Goal: Task Accomplishment & Management: Complete application form

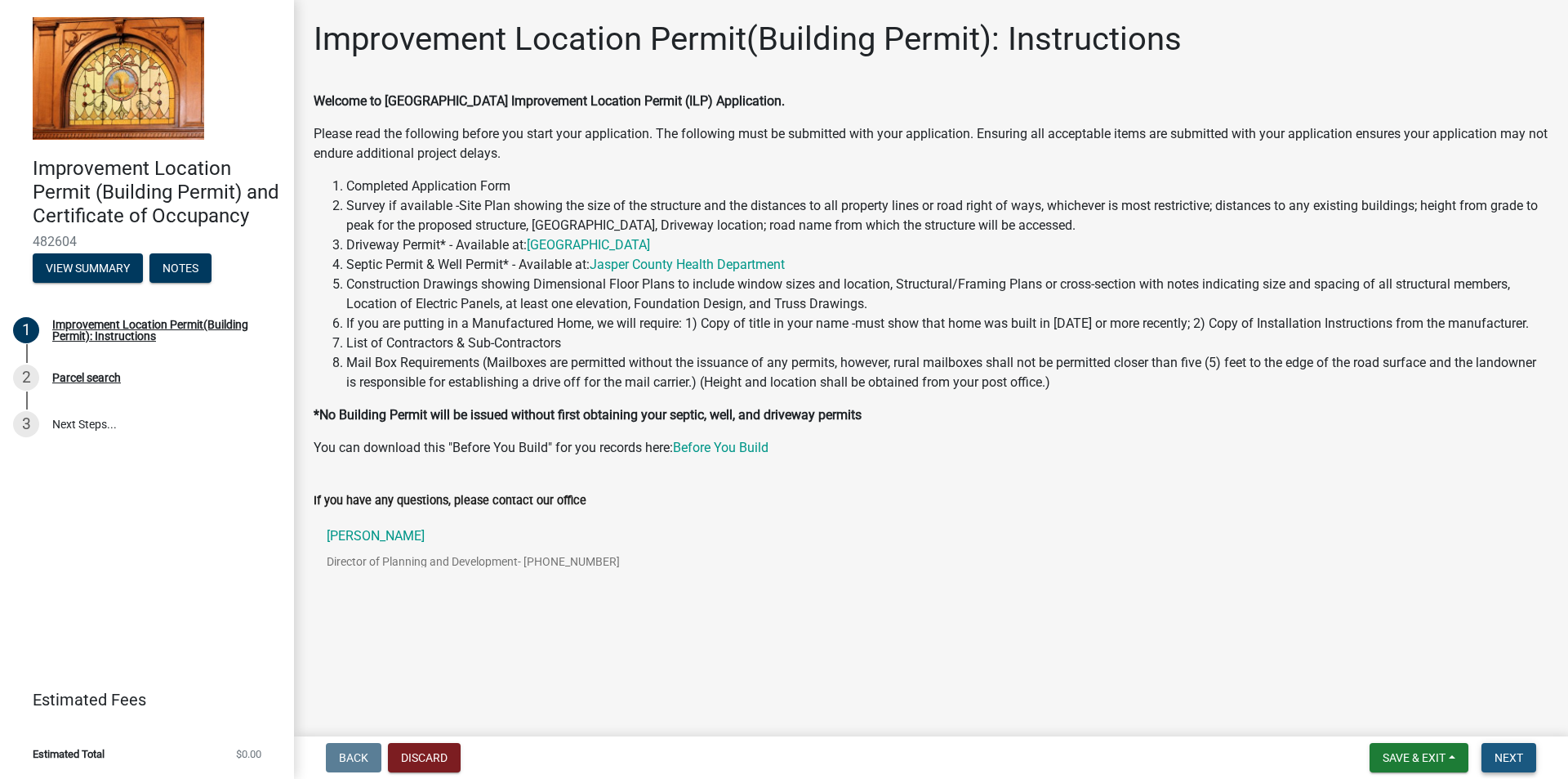
click at [1508, 752] on span "Next" at bounding box center [1508, 757] width 29 height 13
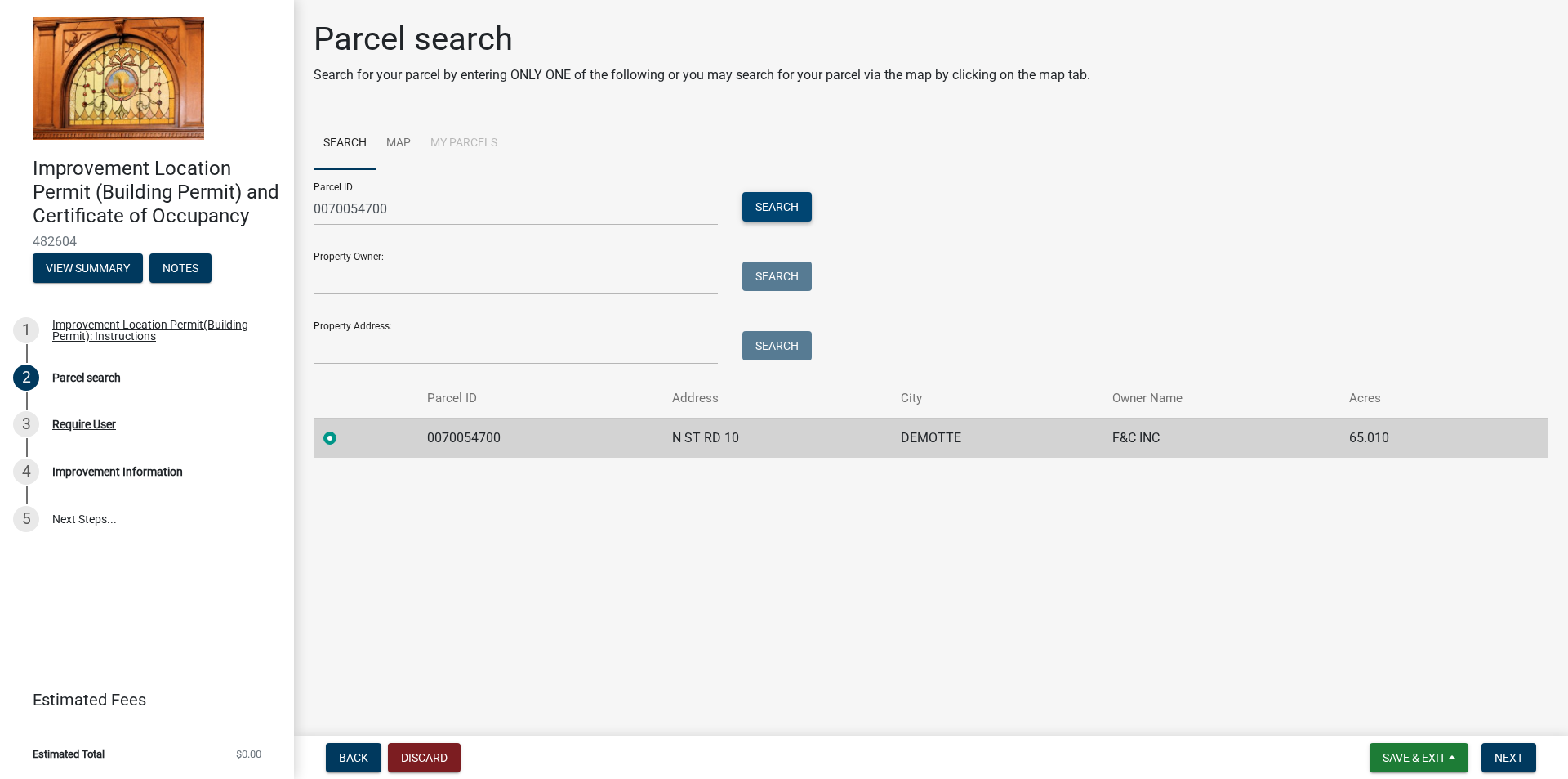
click at [778, 201] on button "Search" at bounding box center [777, 206] width 69 height 29
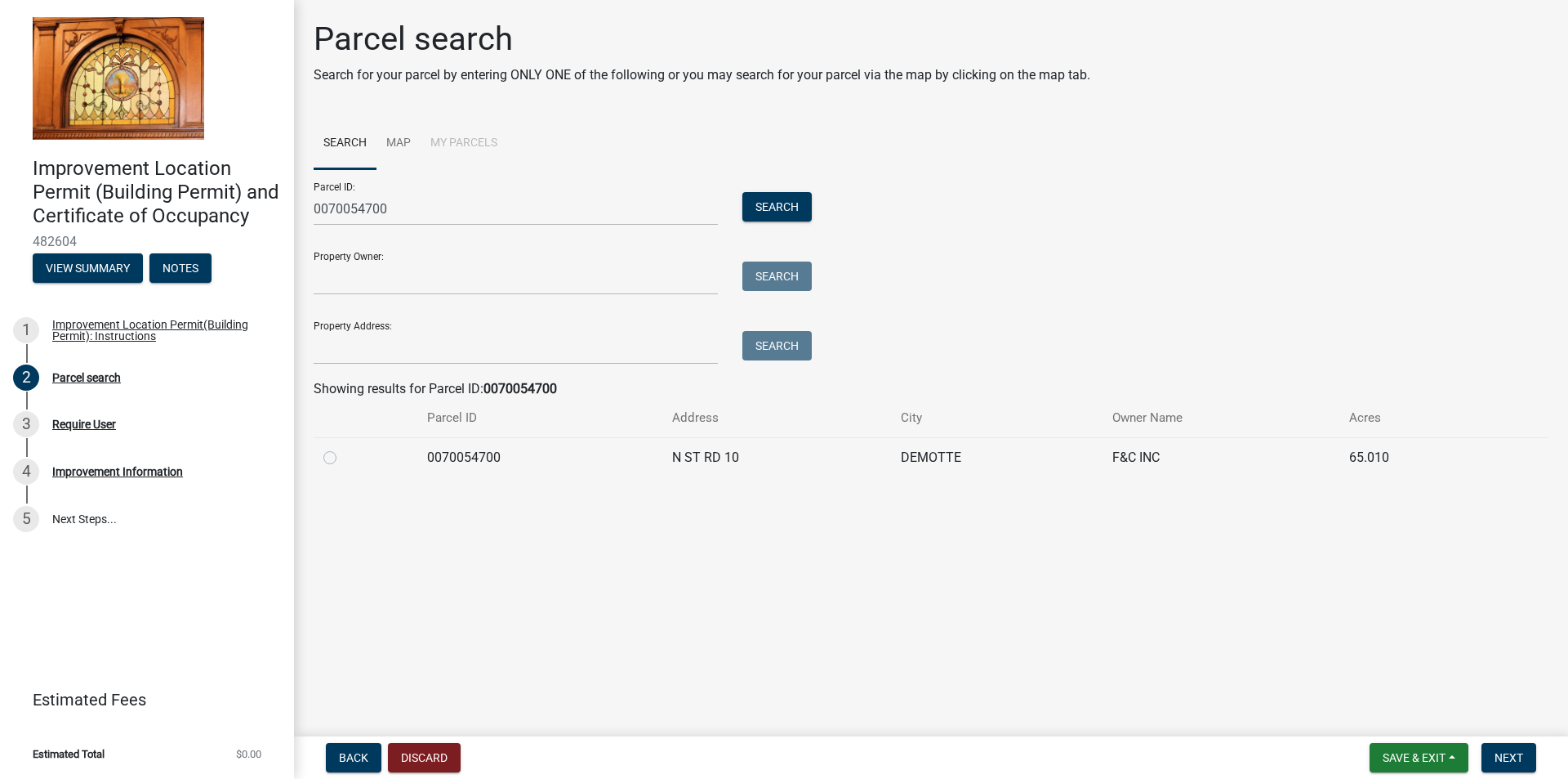
click at [343, 447] on label at bounding box center [343, 447] width 0 height 0
click at [343, 457] on input "radio" at bounding box center [348, 453] width 11 height 11
radio input "true"
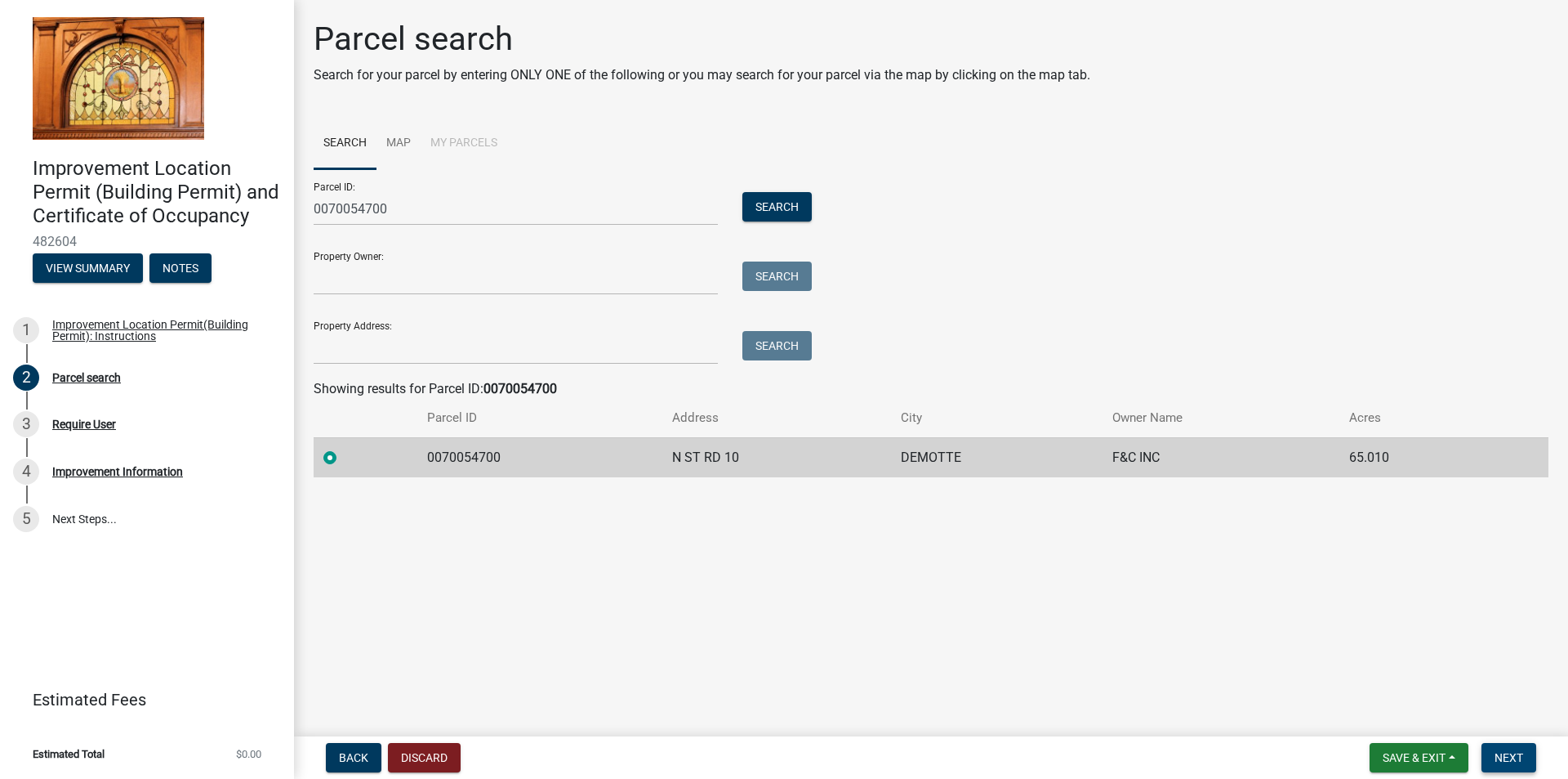
click at [1523, 750] on button "Next" at bounding box center [1508, 757] width 54 height 29
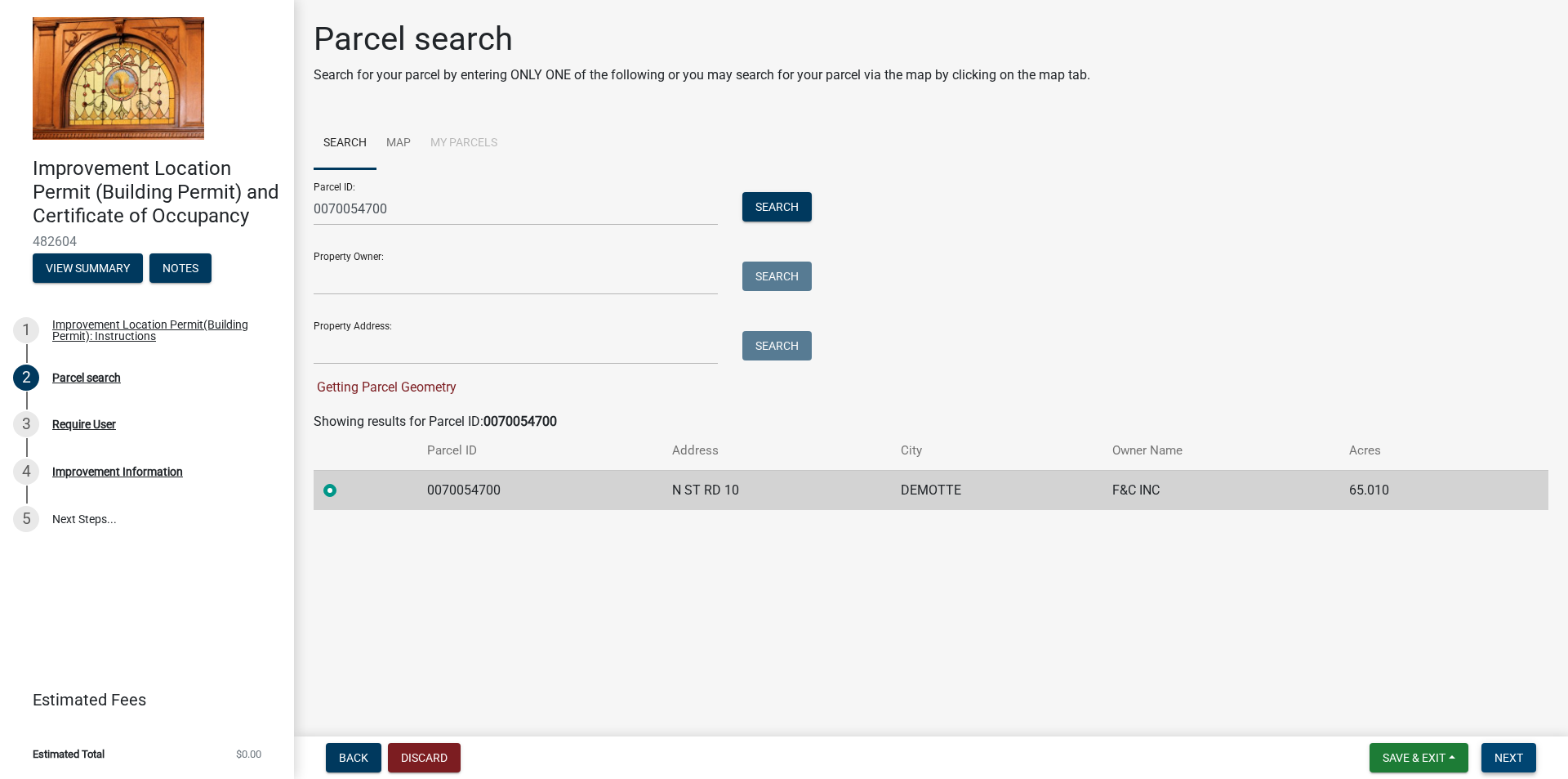
click at [1523, 758] on button "Next" at bounding box center [1508, 757] width 54 height 29
click at [1519, 759] on span "Next" at bounding box center [1508, 757] width 29 height 13
click at [570, 492] on td "0070054700" at bounding box center [540, 489] width 246 height 40
click at [446, 275] on input "Property Owner:" at bounding box center [516, 278] width 404 height 34
drag, startPoint x: 748, startPoint y: 488, endPoint x: 668, endPoint y: 485, distance: 80.1
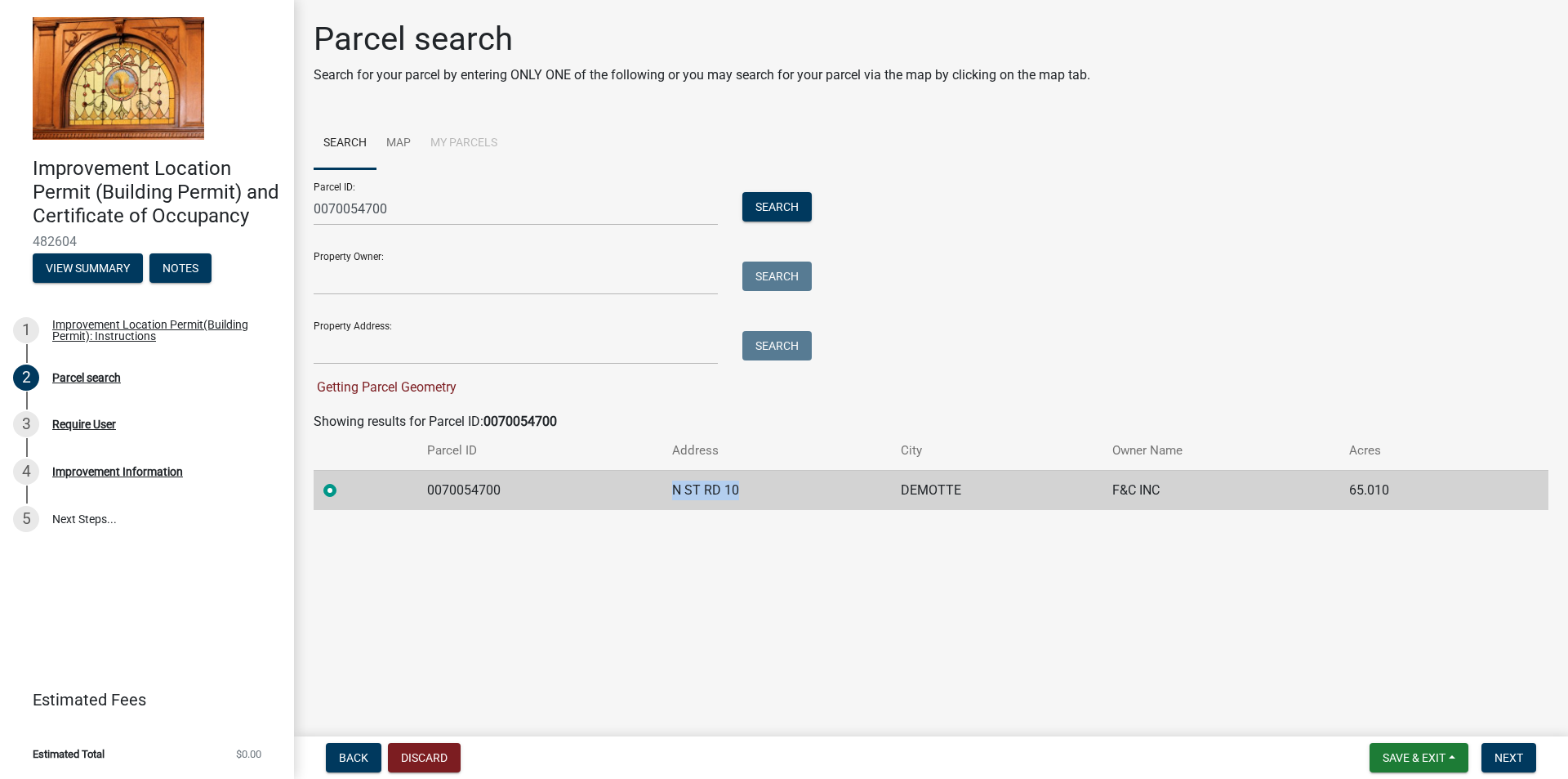
click at [670, 486] on td "N ST RD 10" at bounding box center [776, 489] width 229 height 40
copy td "N ST RD 10"
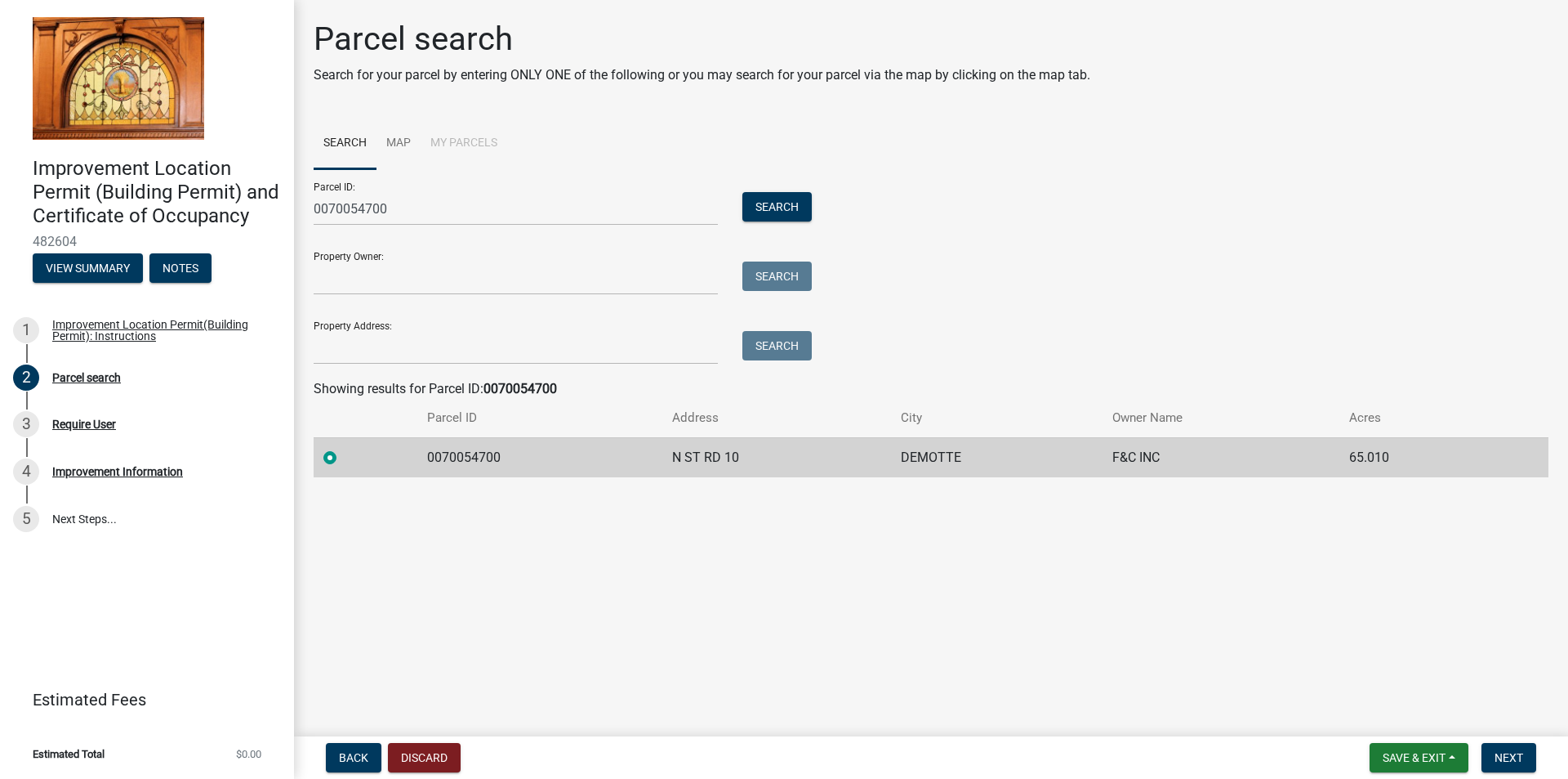
click at [481, 608] on main "Parcel search Search for your parcel by entering ONLY ONE of the following or y…" at bounding box center [931, 365] width 1274 height 730
click at [343, 447] on label at bounding box center [343, 447] width 0 height 0
click at [343, 458] on input "radio" at bounding box center [348, 453] width 11 height 11
click at [1512, 756] on span "Next" at bounding box center [1508, 757] width 29 height 13
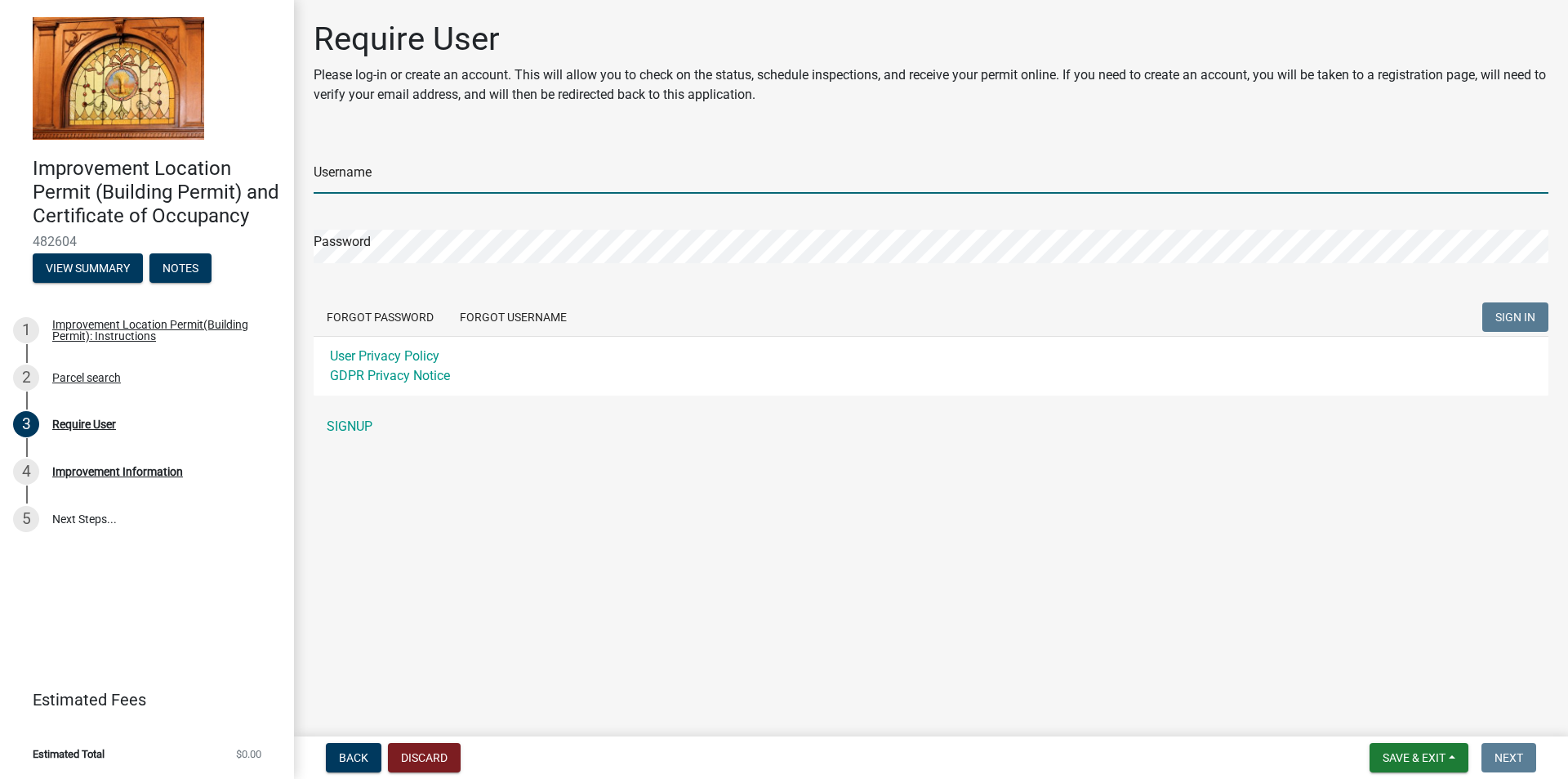
type input "REEVESFENCE23"
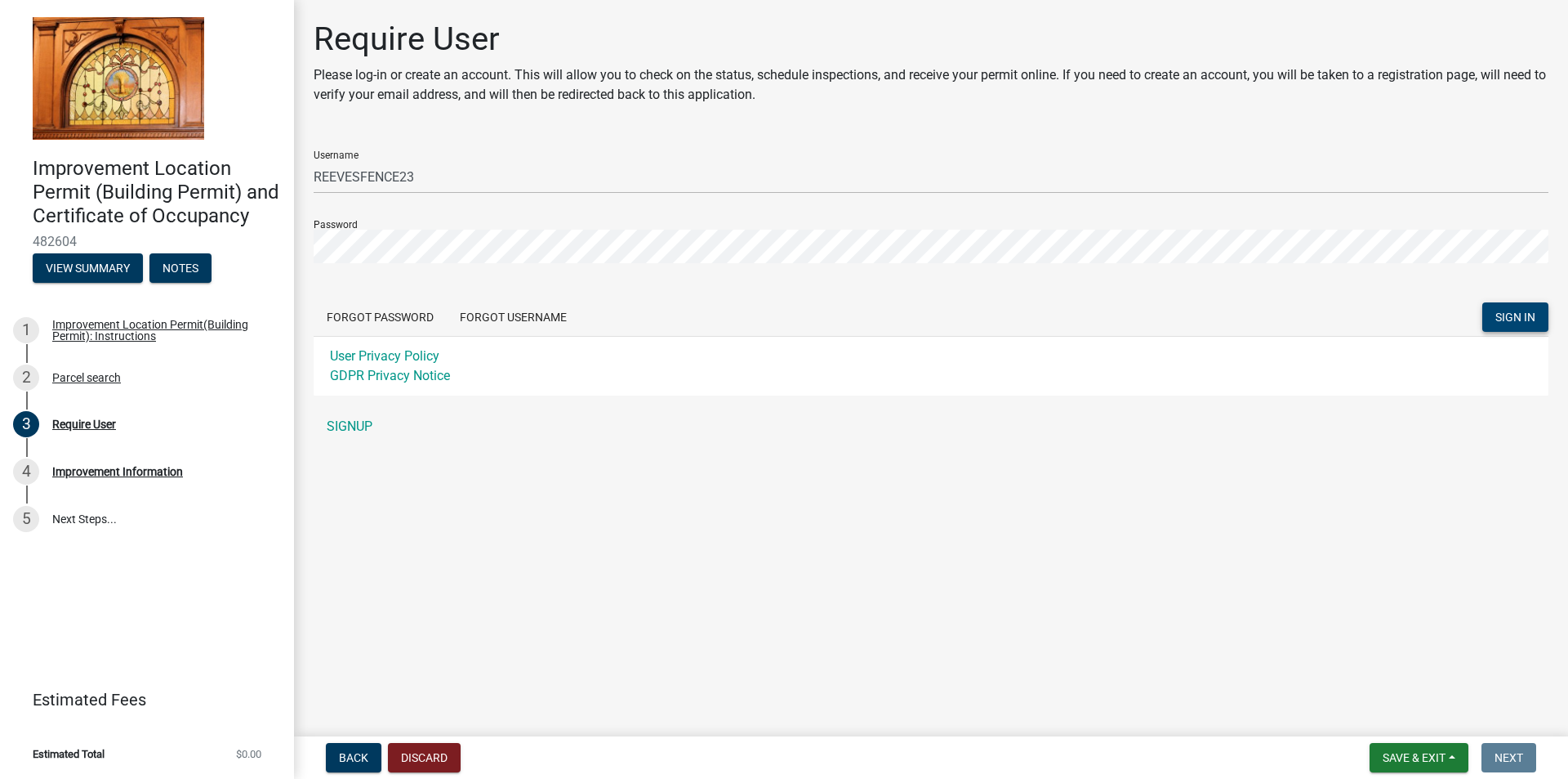
click at [1520, 322] on span "SIGN IN" at bounding box center [1515, 316] width 40 height 13
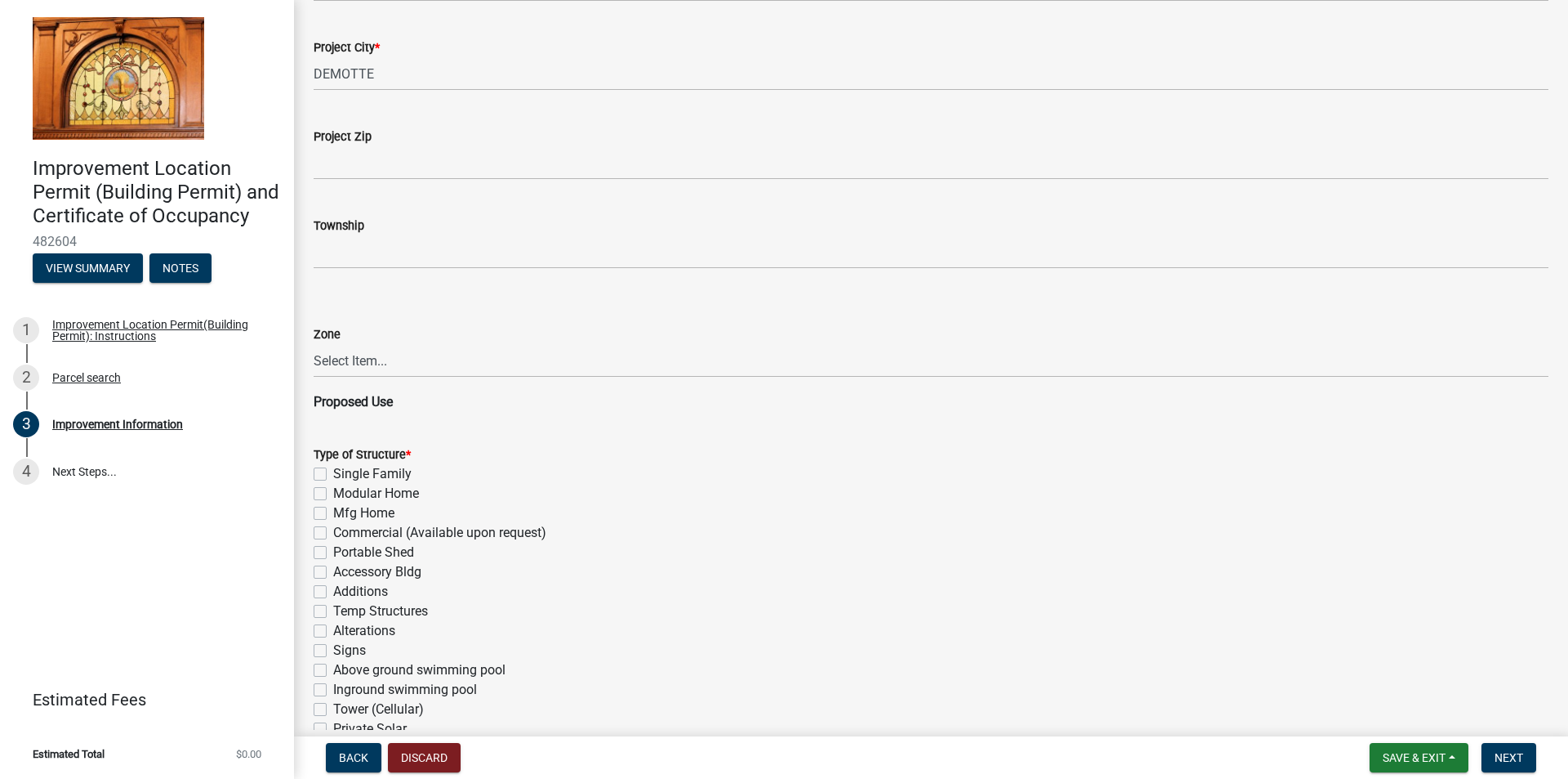
scroll to position [735, 0]
click at [1509, 759] on span "Next" at bounding box center [1508, 757] width 29 height 13
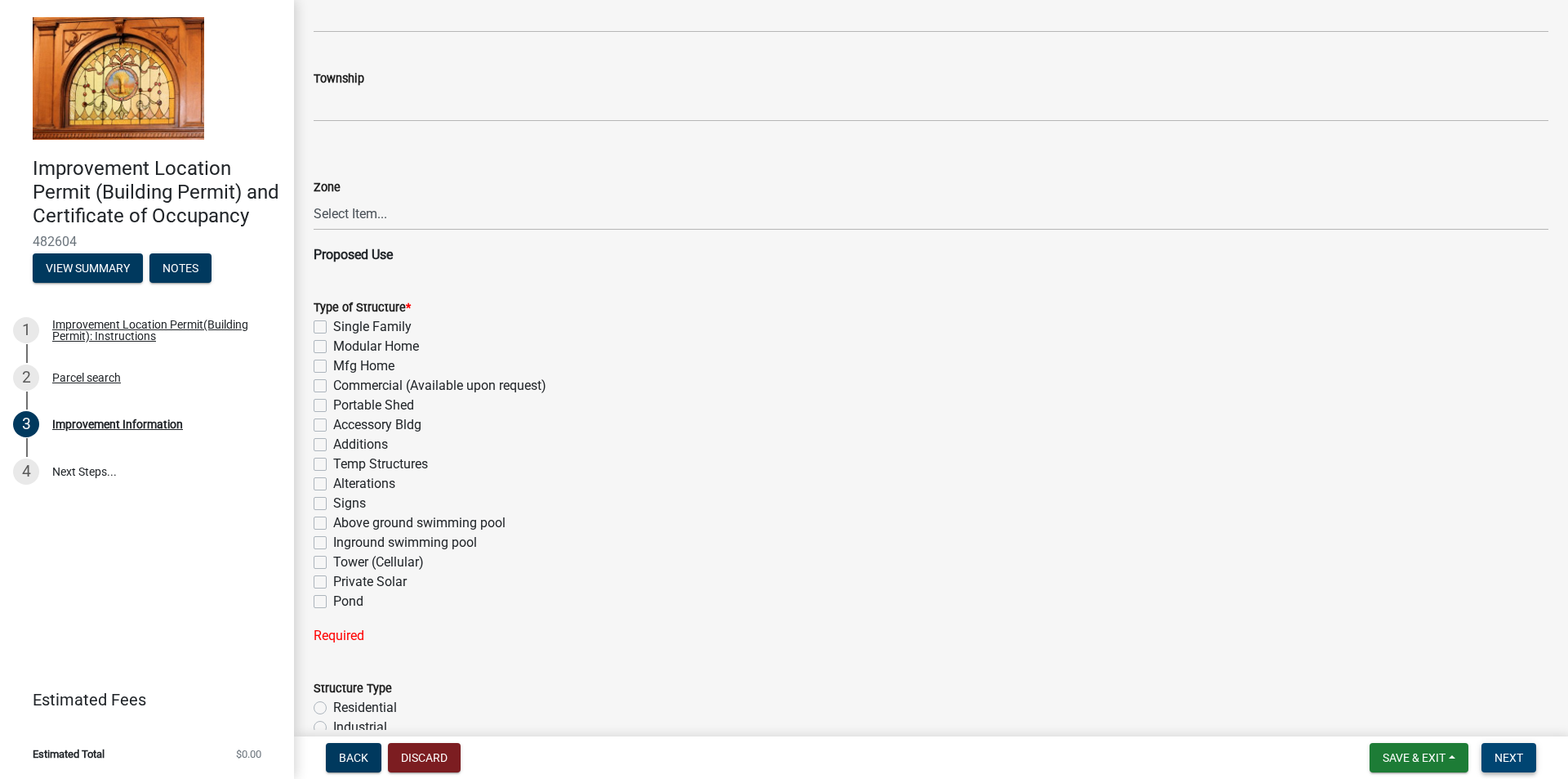
scroll to position [918, 0]
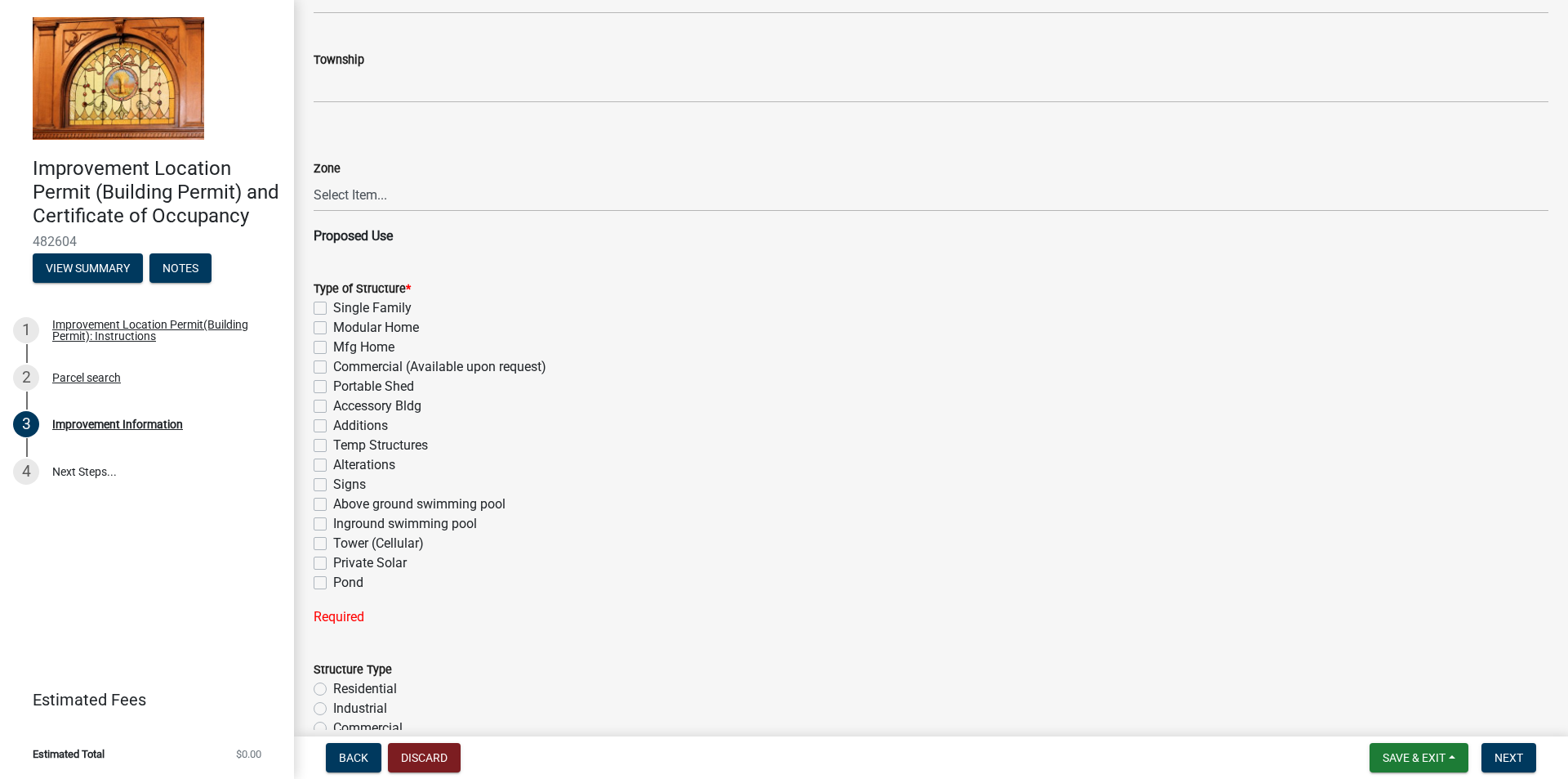
click at [333, 308] on label "Single Family" at bounding box center [372, 308] width 78 height 20
click at [333, 308] on input "Single Family" at bounding box center [339, 304] width 11 height 11
checkbox input "true"
checkbox input "false"
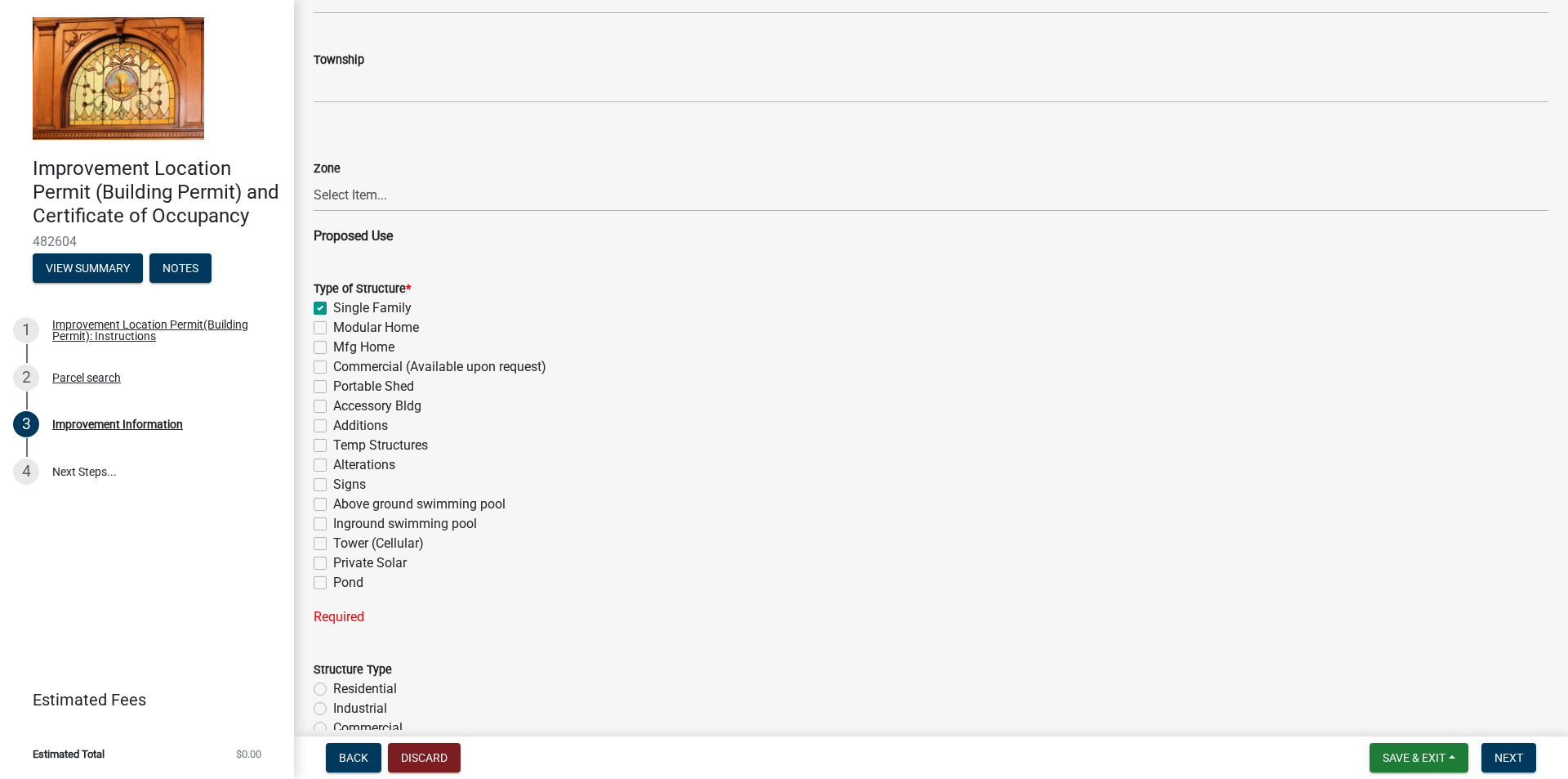
checkbox input "false"
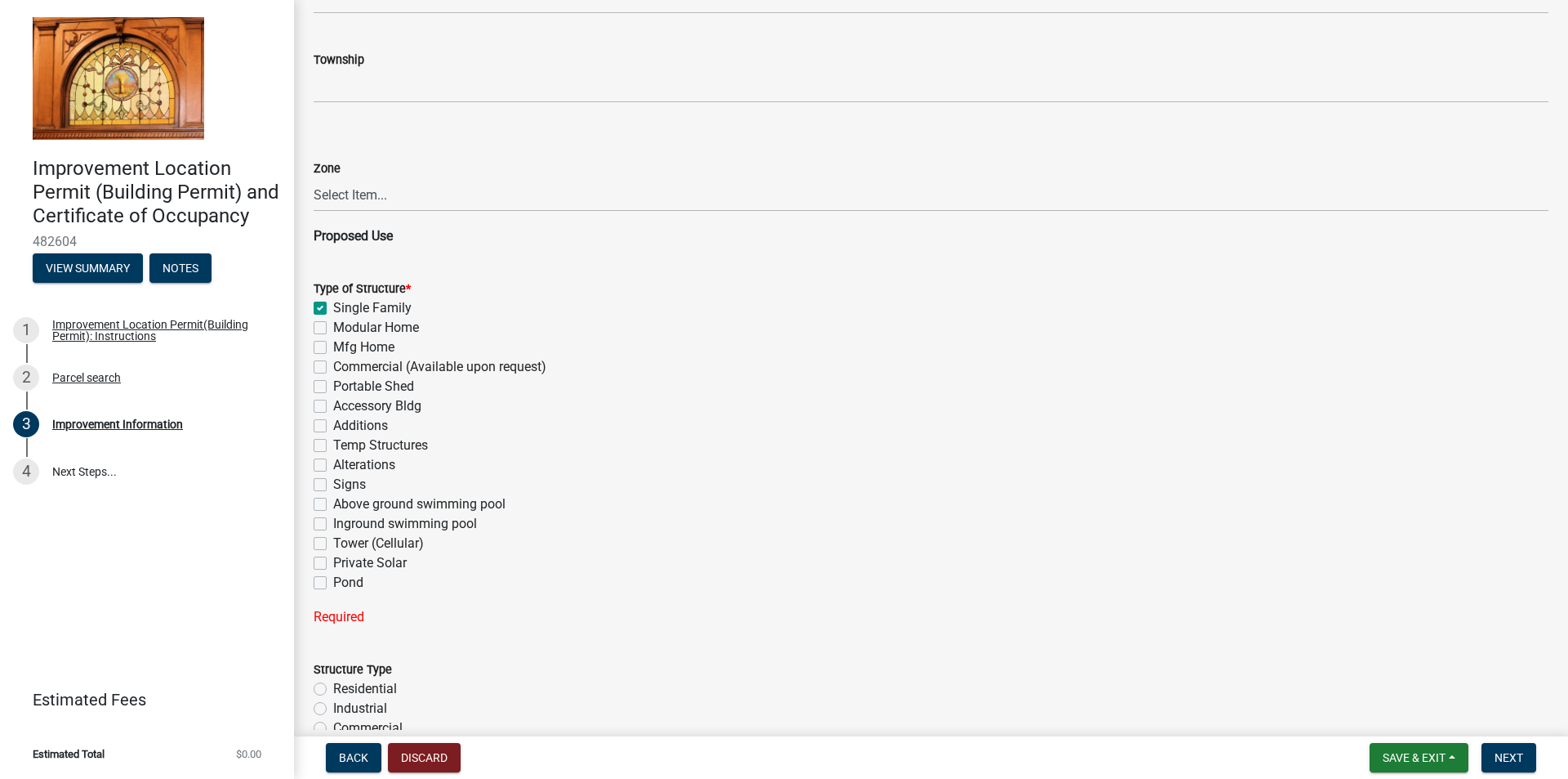
checkbox input "false"
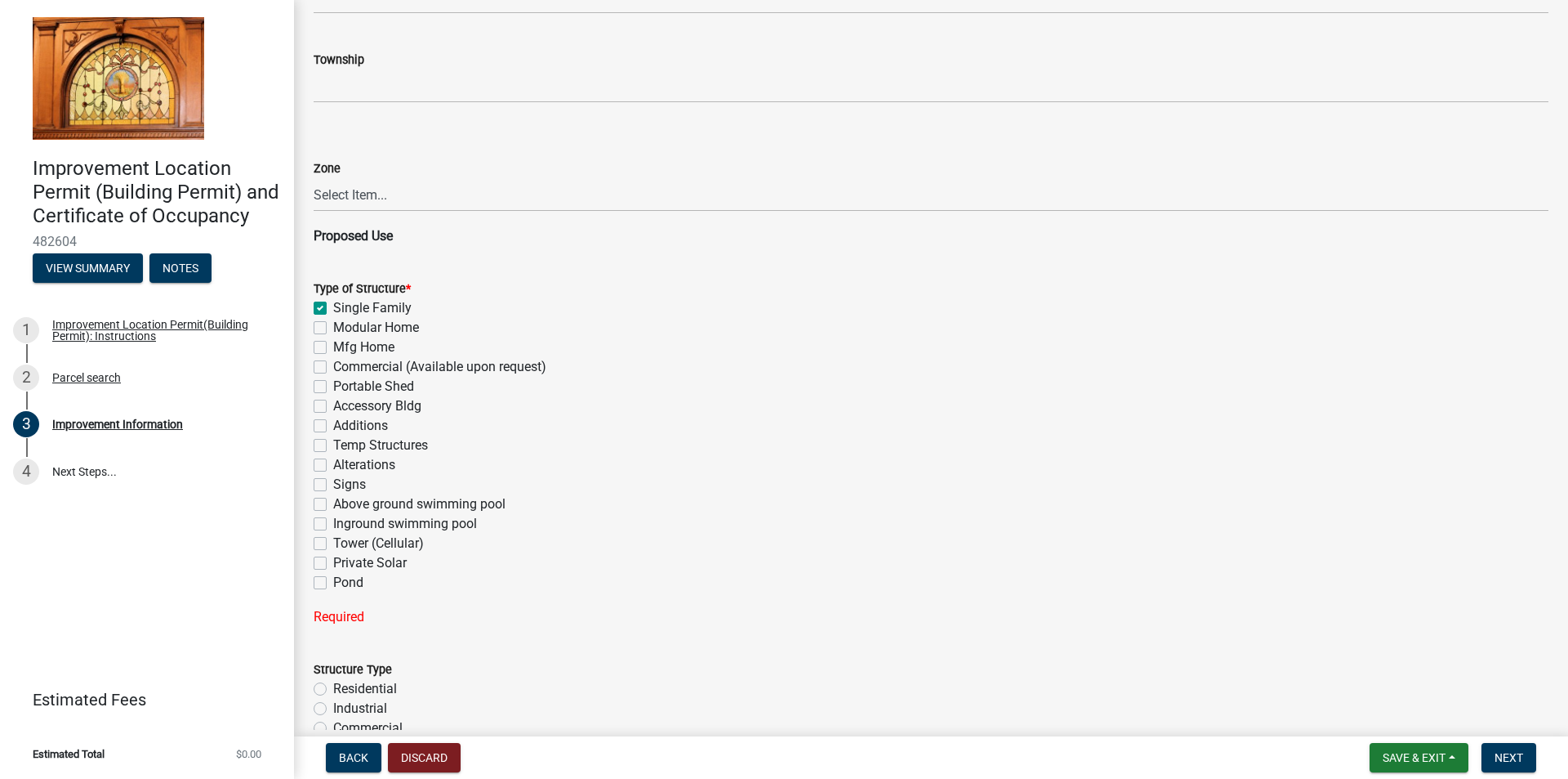
checkbox input "false"
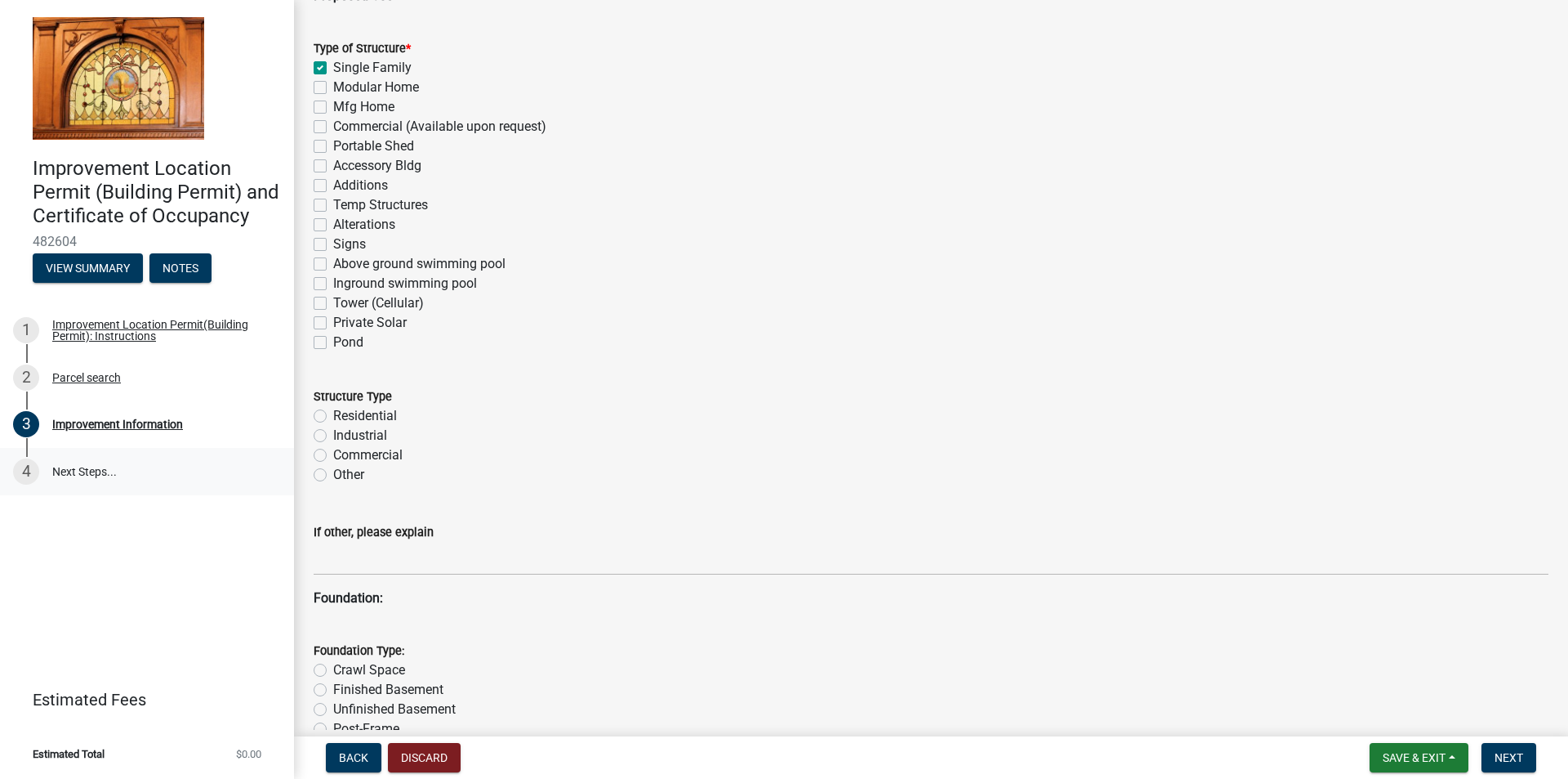
scroll to position [1163, 0]
click at [333, 414] on label "Residential" at bounding box center [364, 411] width 63 height 20
click at [333, 412] on input "Residential" at bounding box center [339, 406] width 11 height 11
radio input "true"
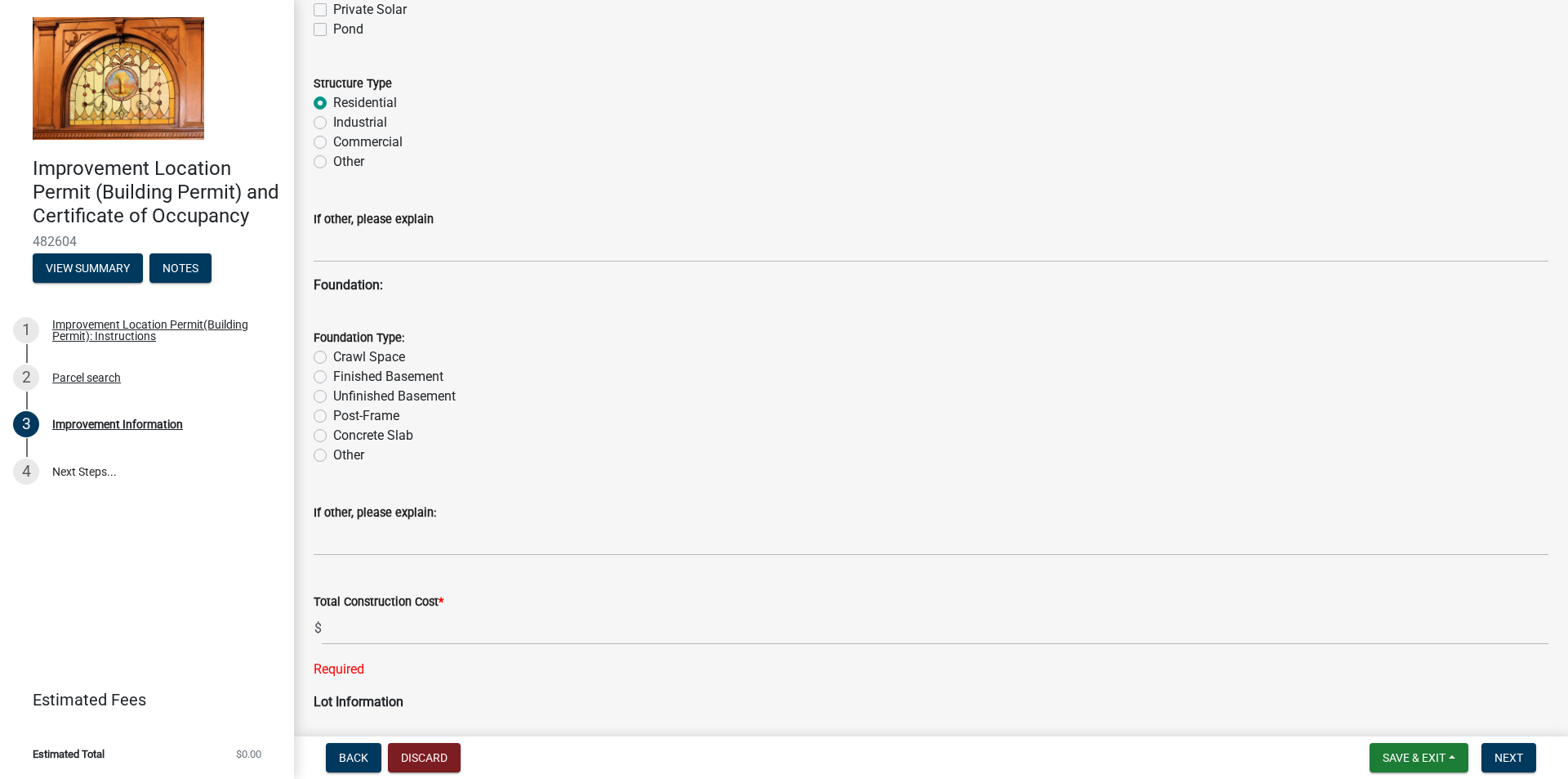
scroll to position [1490, 0]
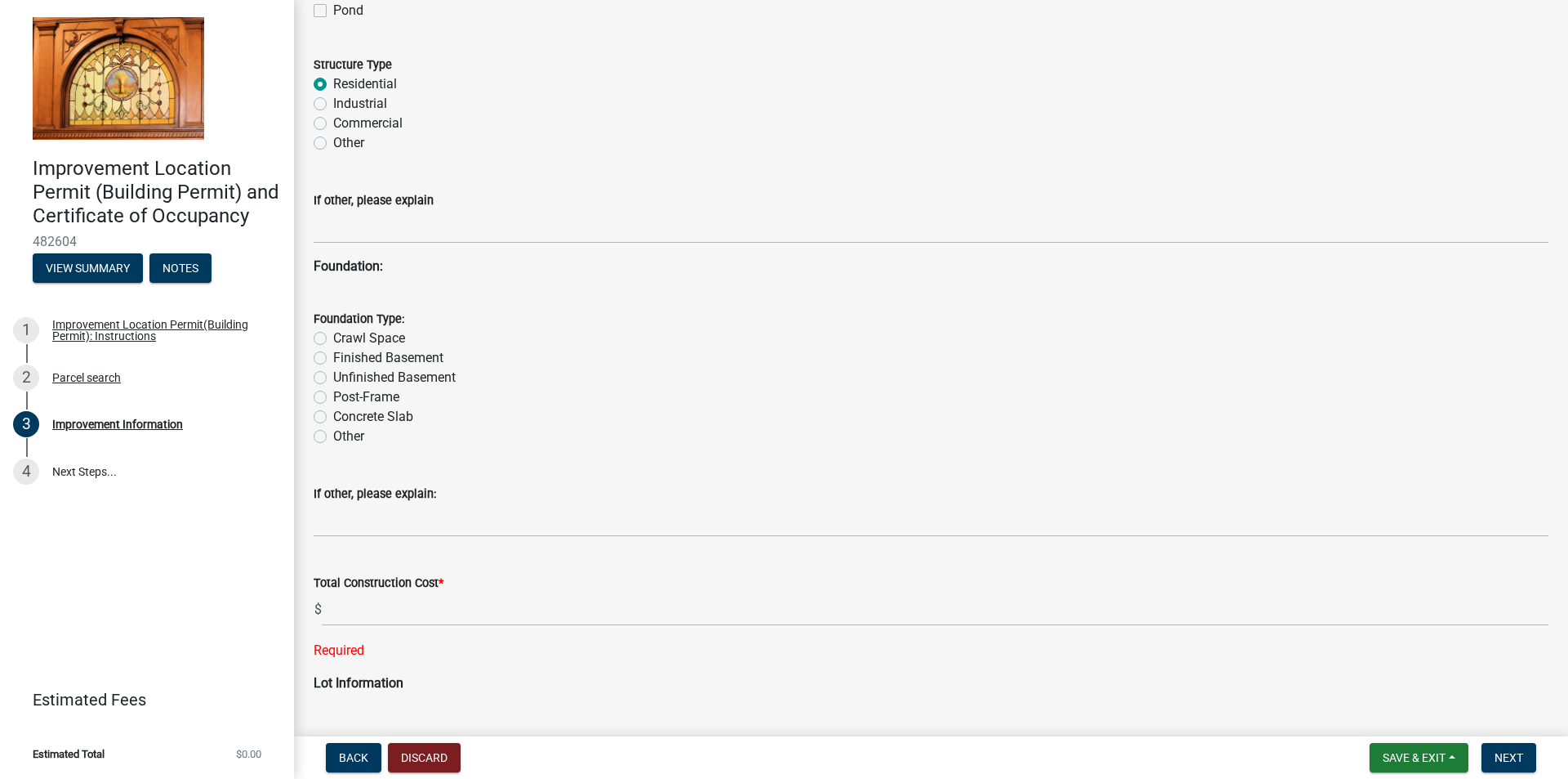
click at [333, 436] on label "Other" at bounding box center [348, 436] width 31 height 20
click at [333, 436] on input "Other" at bounding box center [339, 431] width 11 height 11
radio input "true"
click at [333, 416] on label "Concrete Slab" at bounding box center [373, 416] width 80 height 20
click at [333, 416] on input "Concrete Slab" at bounding box center [339, 412] width 11 height 11
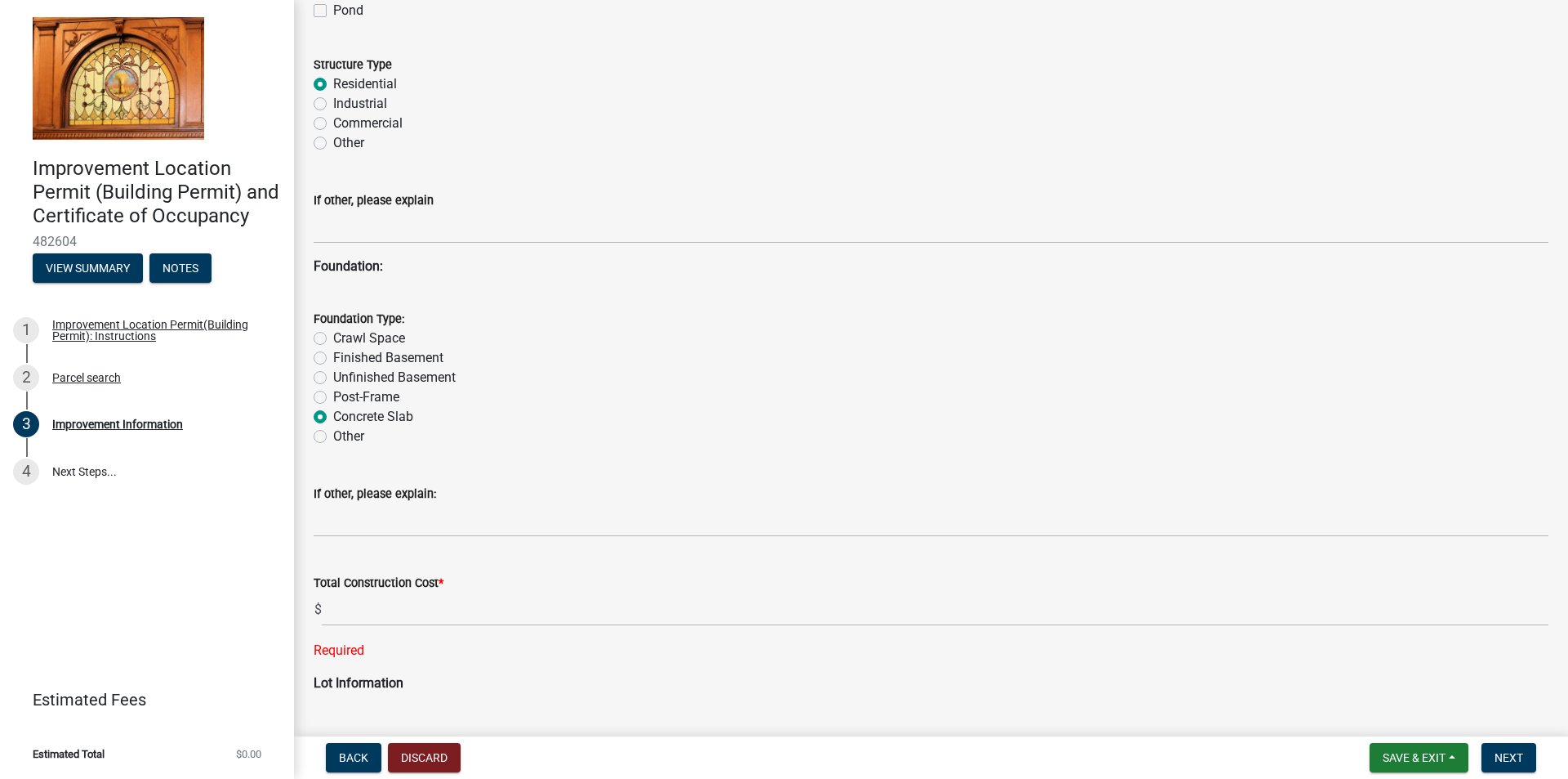
radio input "true"
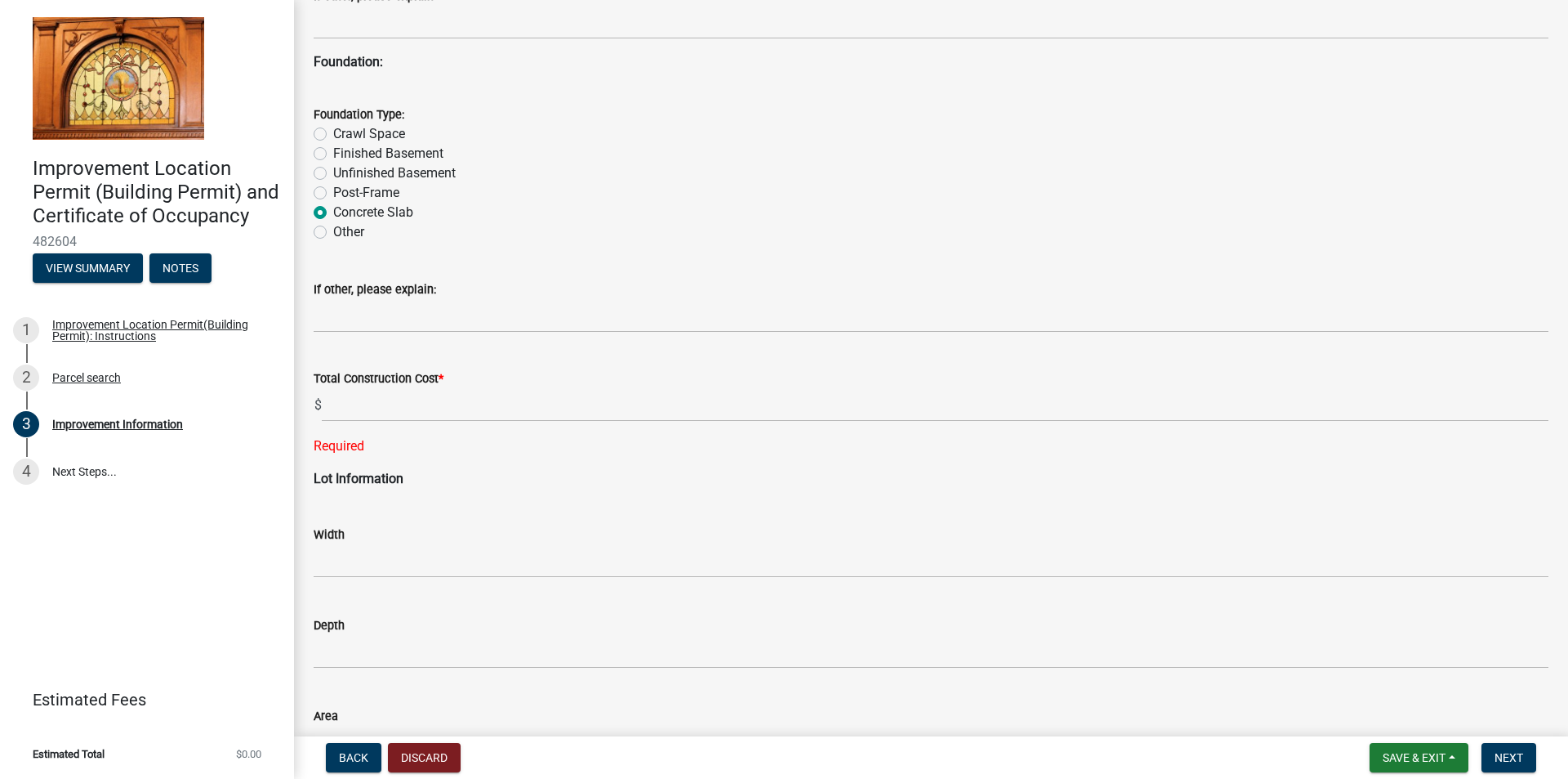
scroll to position [1735, 0]
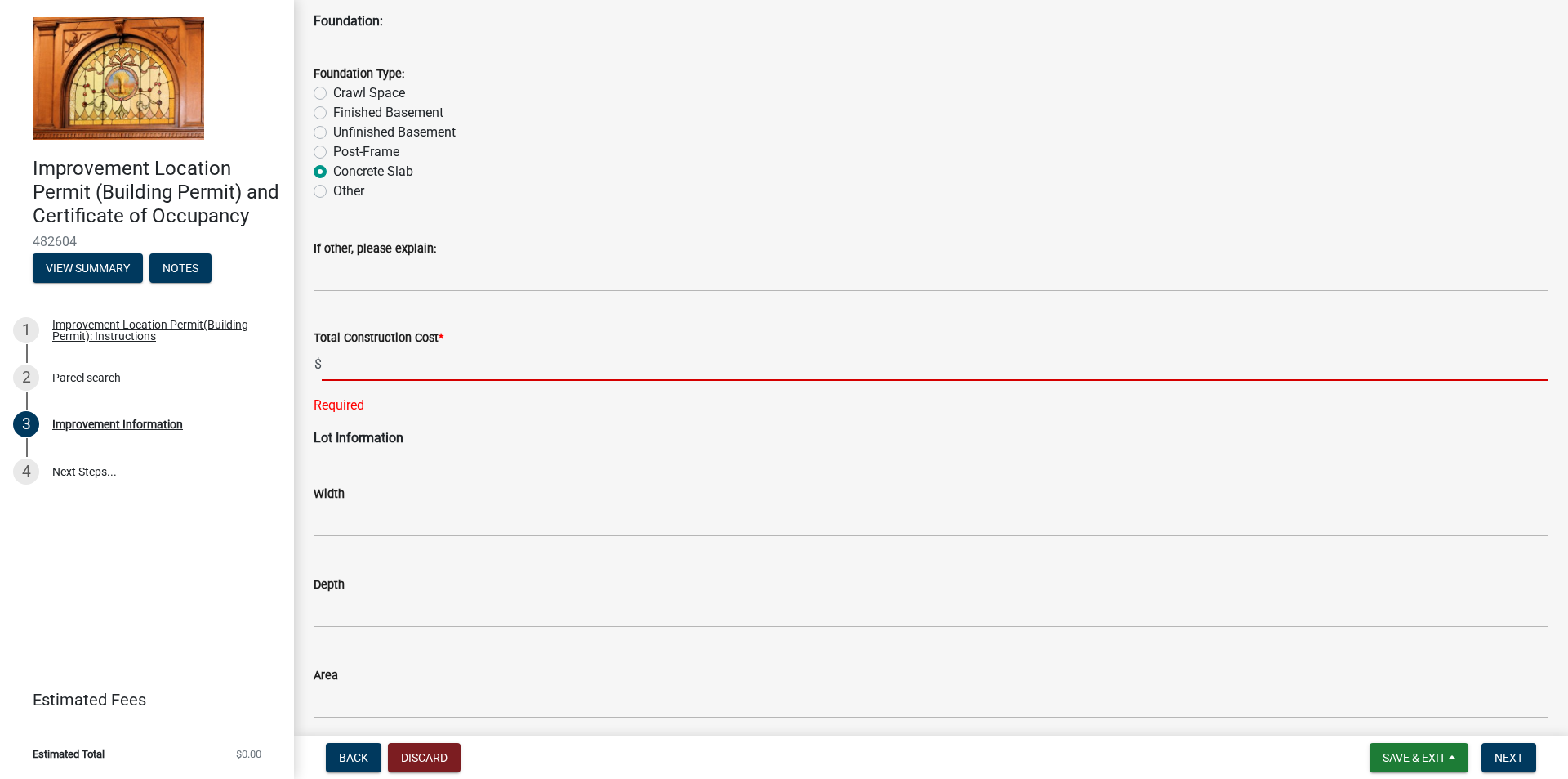
click at [517, 363] on input "text" at bounding box center [935, 365] width 1227 height 34
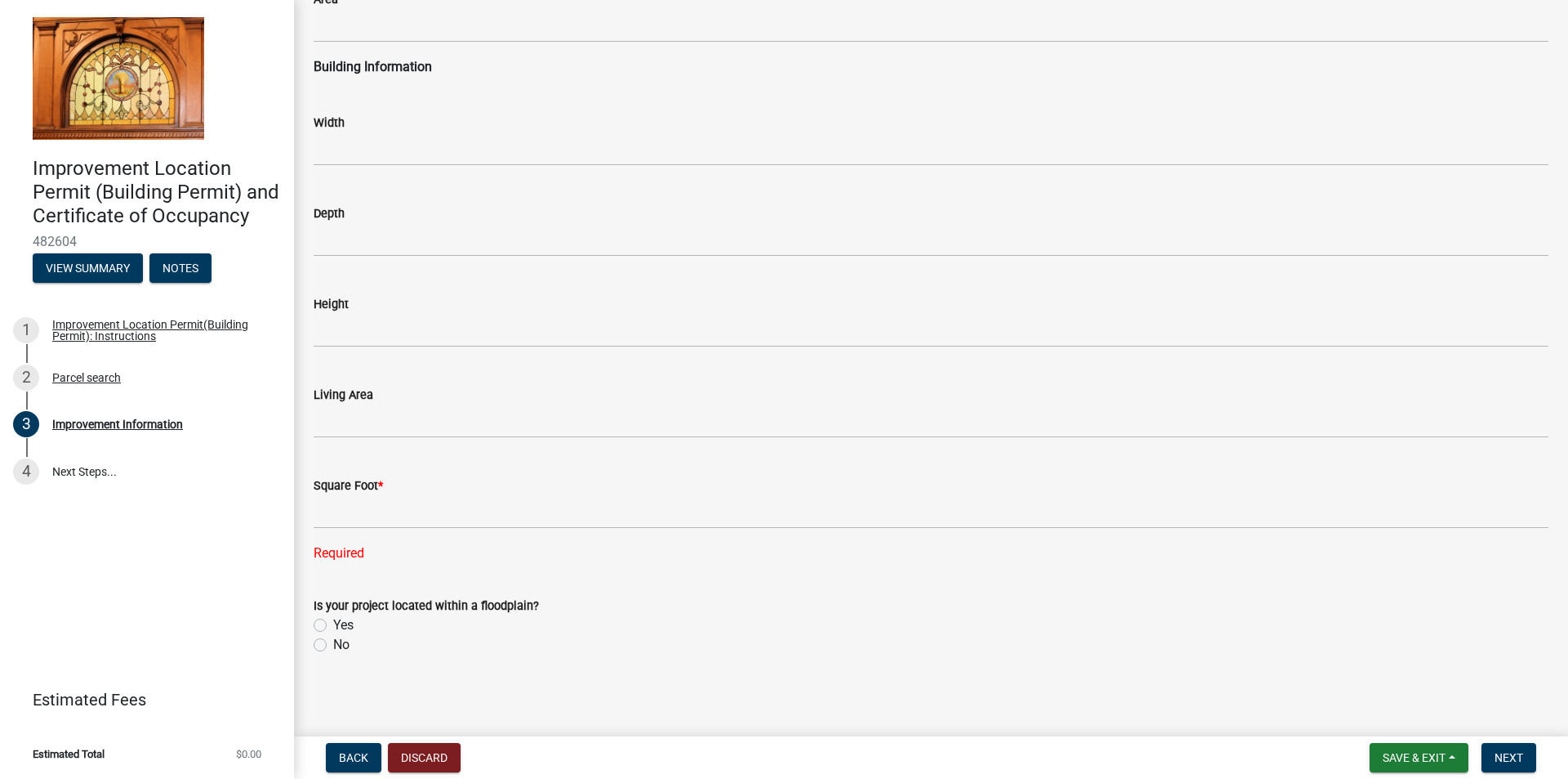
scroll to position [2415, 0]
type input "145200"
click at [333, 623] on label "Yes" at bounding box center [343, 622] width 20 height 20
click at [333, 622] on input "Yes" at bounding box center [339, 618] width 11 height 11
radio input "true"
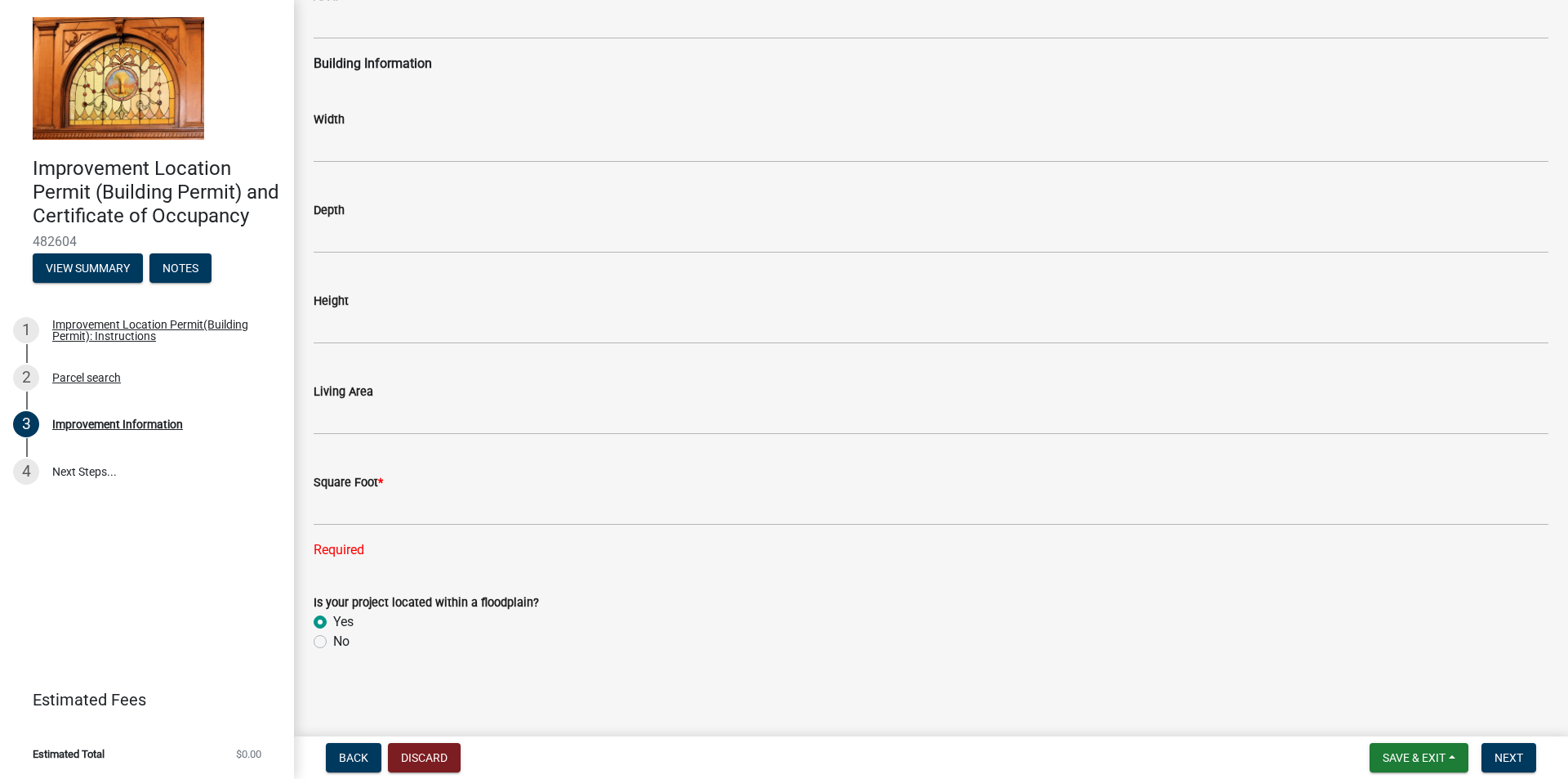
scroll to position [2382, 0]
click at [1511, 758] on span "Next" at bounding box center [1508, 757] width 29 height 13
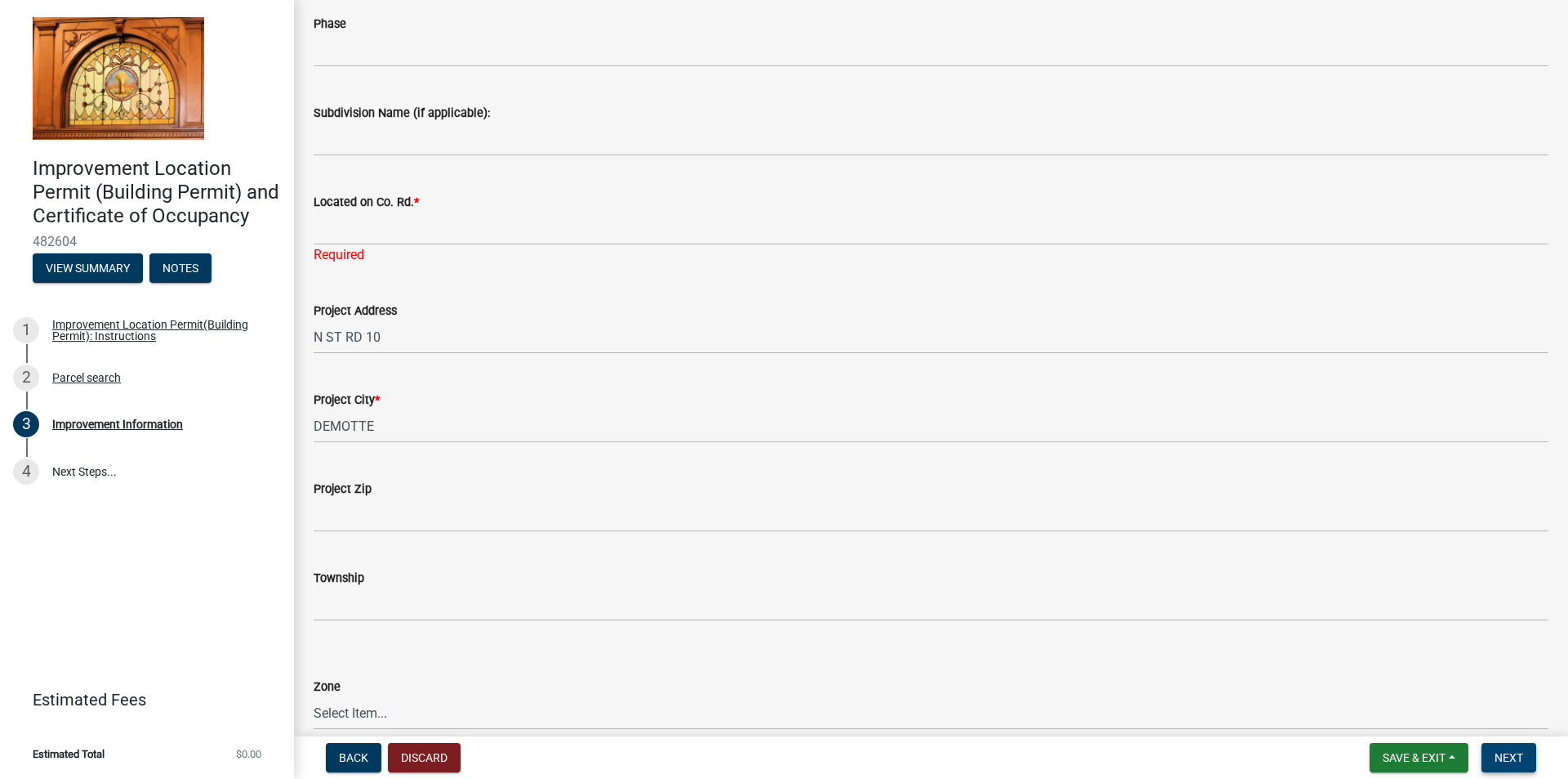
scroll to position [339, 0]
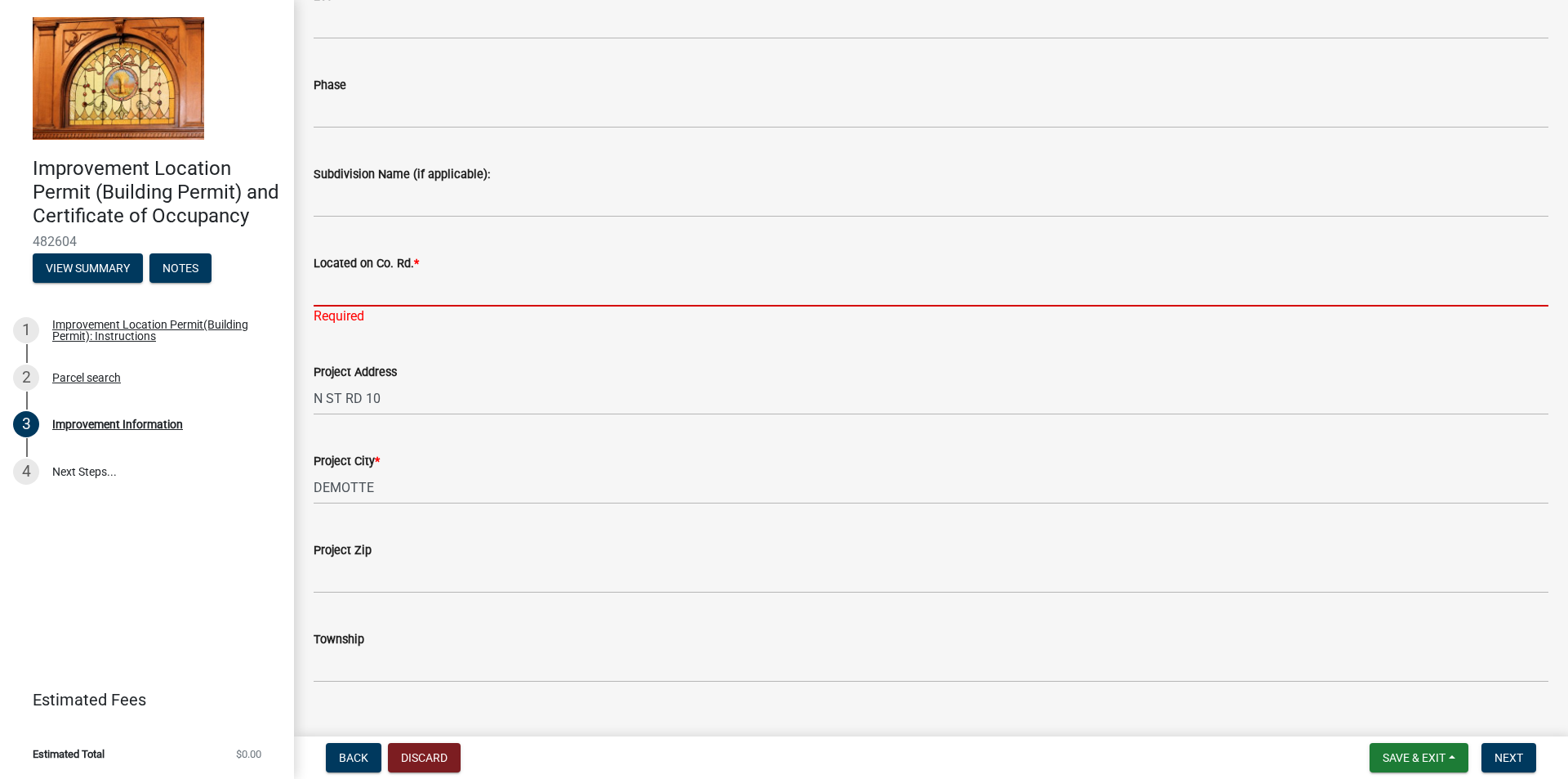
click at [433, 284] on input "Located on Co. Rd. *" at bounding box center [931, 290] width 1235 height 34
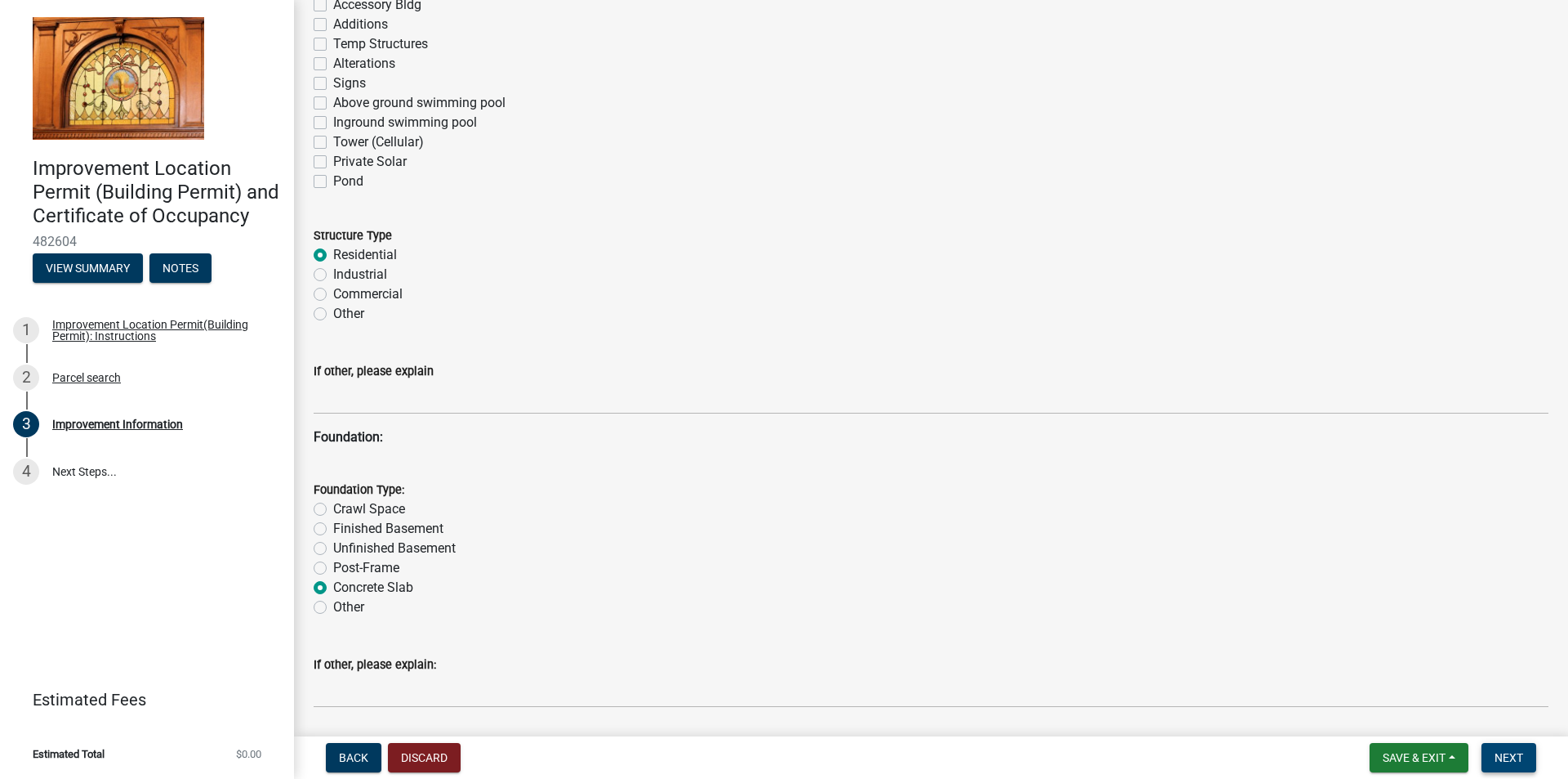
type input "10"
click at [1505, 750] on span "Next" at bounding box center [1508, 757] width 29 height 13
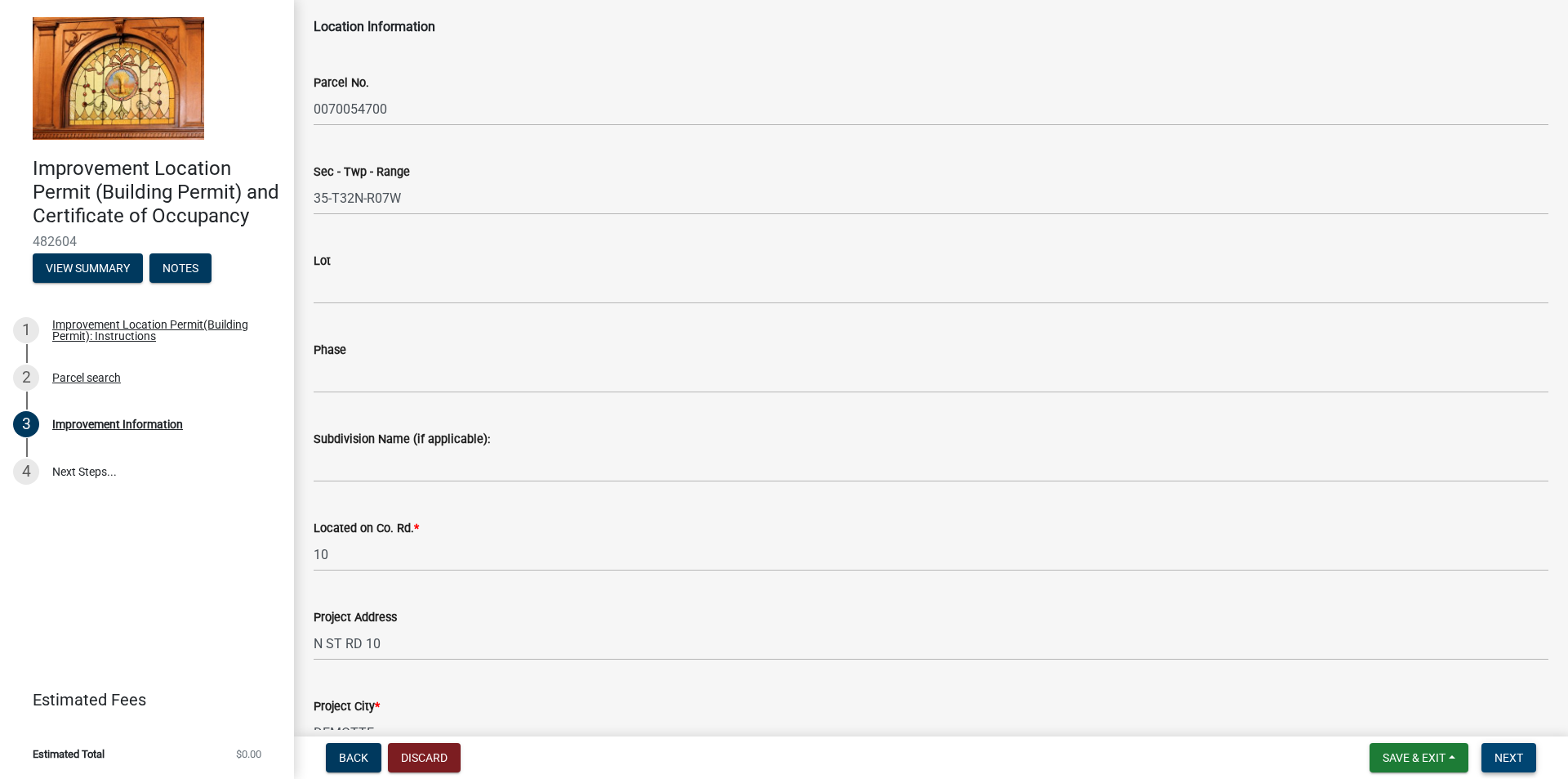
scroll to position [0, 0]
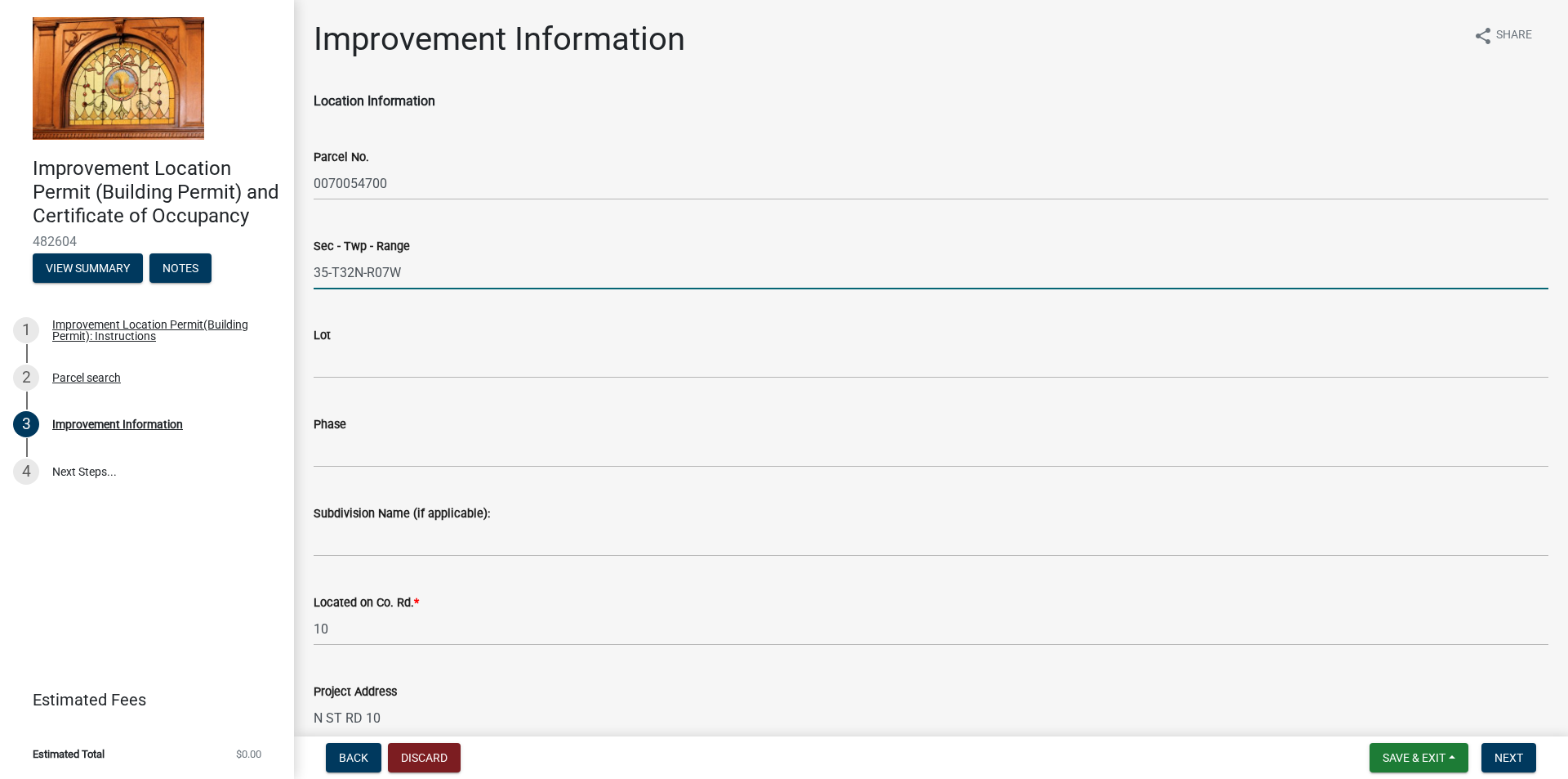
drag, startPoint x: 413, startPoint y: 280, endPoint x: 328, endPoint y: 268, distance: 85.8
click at [306, 269] on div "Sec - Twp - Range 35-T32N-R07W" at bounding box center [930, 250] width 1259 height 76
click at [98, 264] on button "View Summary" at bounding box center [88, 267] width 110 height 29
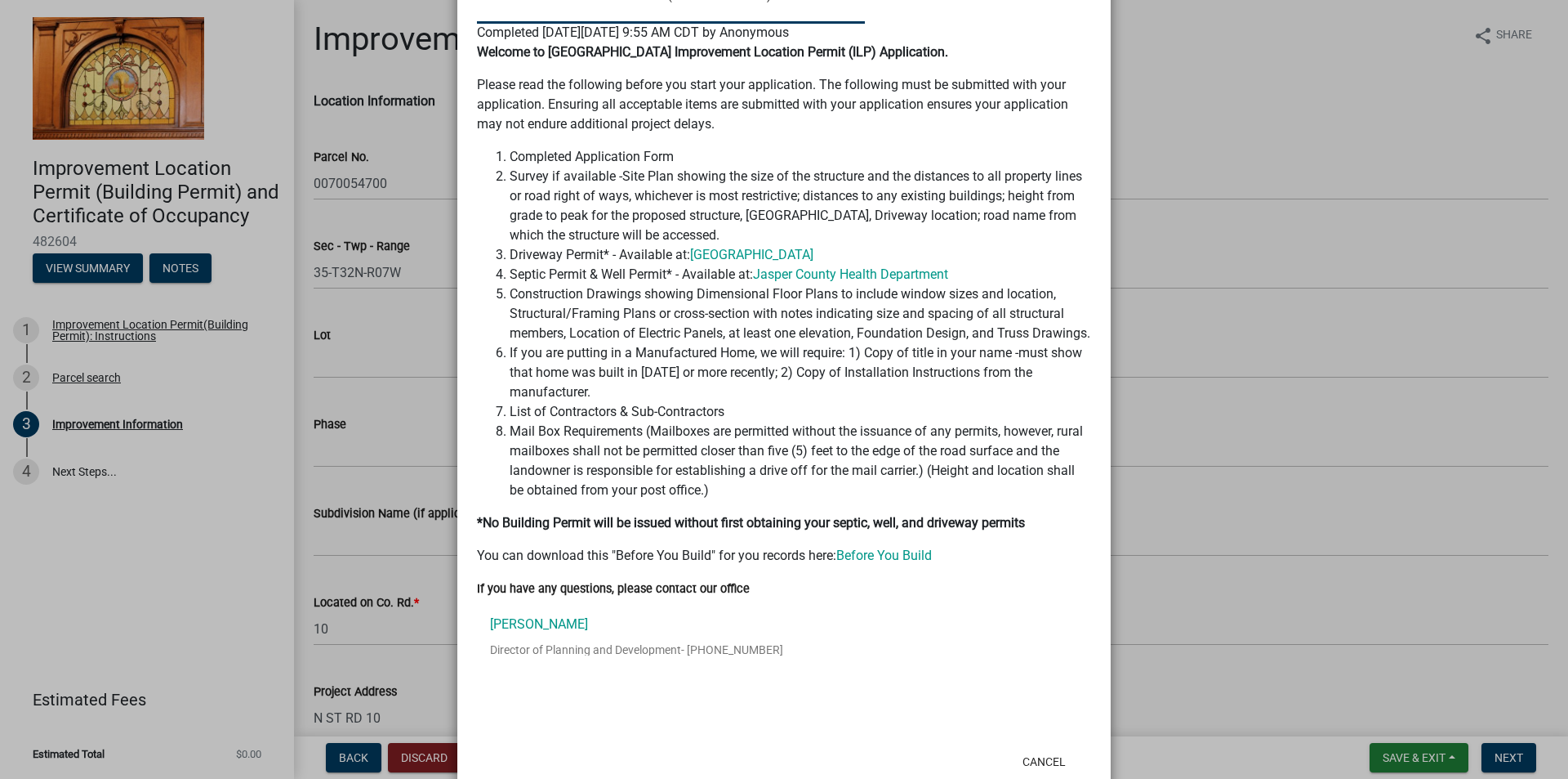
scroll to position [201, 0]
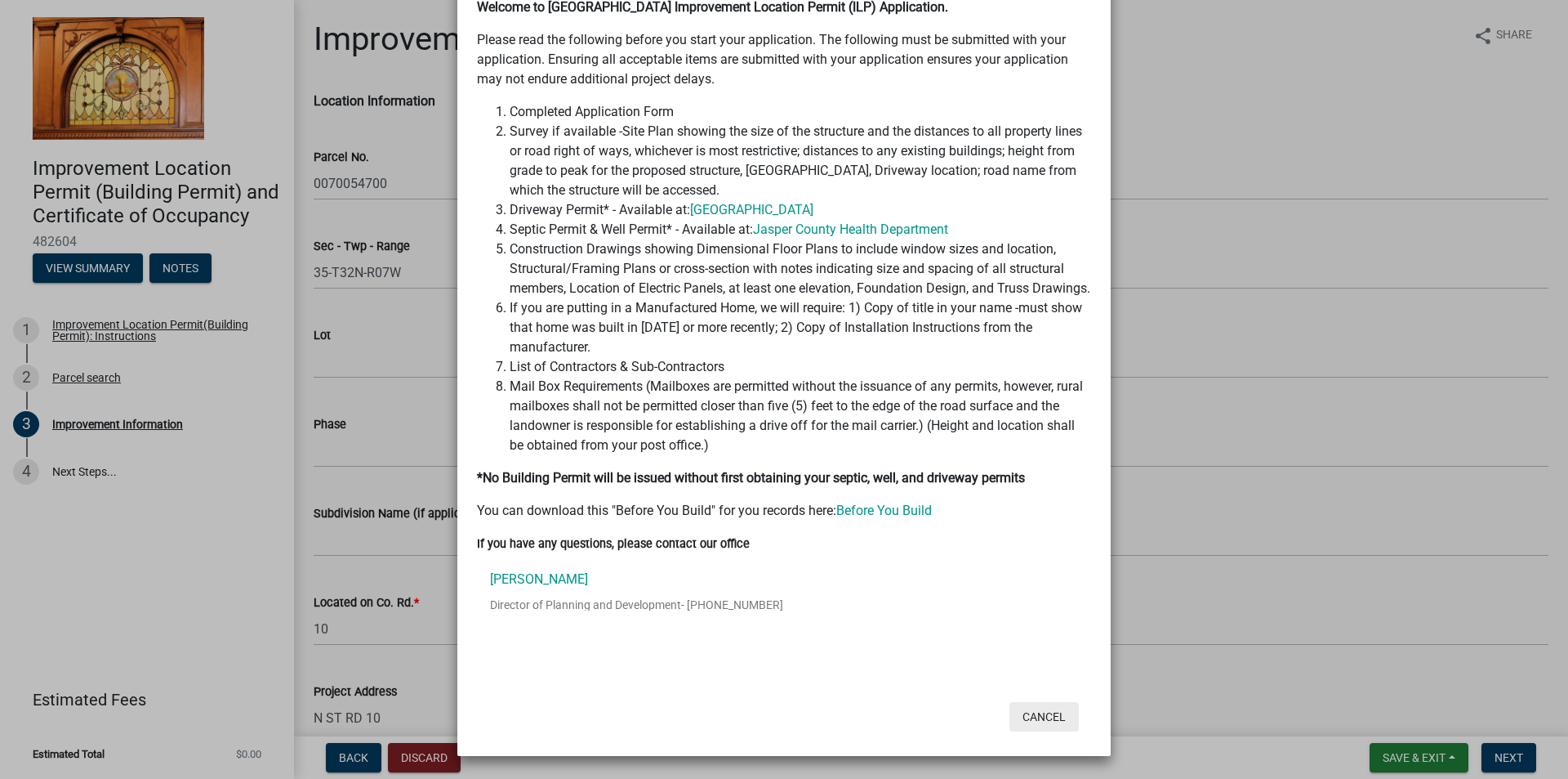
click at [1049, 716] on button "Cancel" at bounding box center [1044, 716] width 69 height 29
